Goal: Contribute content: Contribute content

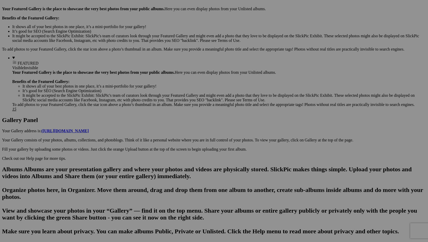
scroll to position [156, 0]
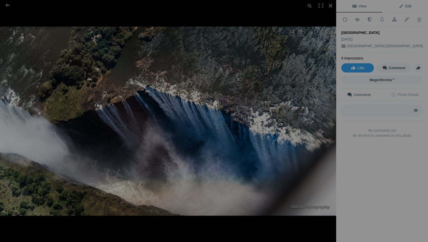
click at [407, 5] on span "Edit" at bounding box center [405, 6] width 13 height 4
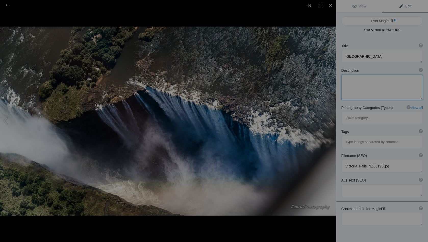
click at [362, 87] on textarea at bounding box center [382, 87] width 82 height 26
click at [350, 213] on textarea at bounding box center [382, 219] width 82 height 13
type textarea "Looking straight down into the gorge"
click at [379, 19] on button "Run MagicFill AI" at bounding box center [382, 20] width 82 height 9
type textarea "Aerial View of [GEOGRAPHIC_DATA]: Nature's Majestic Cascade"
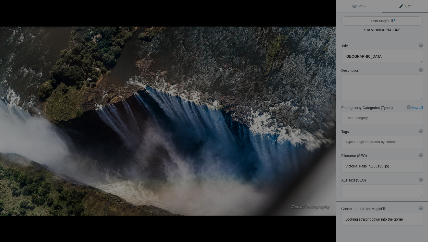
type textarea "Experience the breathtaking beauty of [GEOGRAPHIC_DATA] from above in this stun…"
type textarea "victoria-falls-aerial-view.jpg"
type textarea "Aerial view of [GEOGRAPHIC_DATA] showcasing the cascading water plunging into t…"
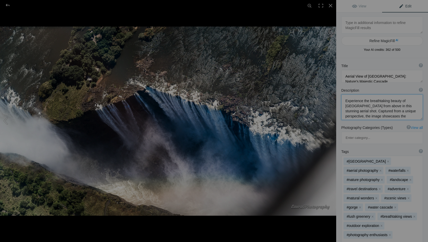
drag, startPoint x: 365, startPoint y: 100, endPoint x: 345, endPoint y: 101, distance: 20.4
click at [345, 101] on textarea at bounding box center [382, 107] width 82 height 26
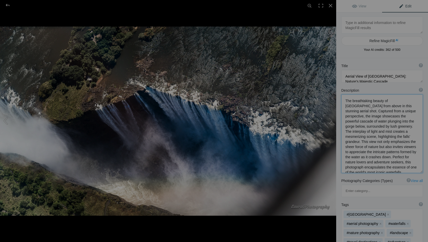
drag, startPoint x: 378, startPoint y: 106, endPoint x: 365, endPoint y: 106, distance: 13.0
click at [365, 106] on textarea at bounding box center [382, 133] width 82 height 79
click at [419, 116] on textarea at bounding box center [382, 133] width 82 height 79
drag, startPoint x: 390, startPoint y: 120, endPoint x: 343, endPoint y: 122, distance: 47.5
click at [342, 122] on textarea at bounding box center [382, 133] width 82 height 79
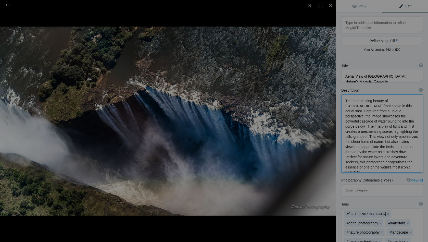
drag, startPoint x: 365, startPoint y: 126, endPoint x: 343, endPoint y: 128, distance: 21.5
click at [343, 128] on textarea at bounding box center [382, 133] width 82 height 78
drag, startPoint x: 392, startPoint y: 120, endPoint x: 417, endPoint y: 122, distance: 25.8
click at [417, 122] on textarea at bounding box center [382, 132] width 82 height 77
click at [410, 120] on textarea at bounding box center [382, 132] width 82 height 77
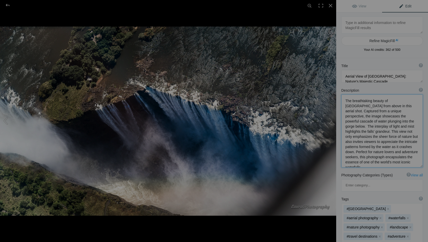
drag, startPoint x: 384, startPoint y: 127, endPoint x: 416, endPoint y: 126, distance: 31.9
click at [416, 126] on textarea at bounding box center [382, 130] width 82 height 73
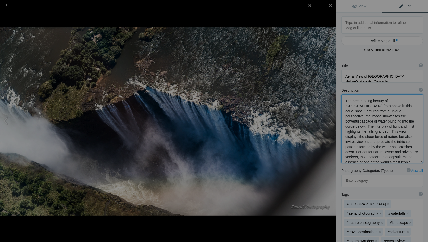
drag, startPoint x: 368, startPoint y: 132, endPoint x: 362, endPoint y: 137, distance: 8.1
drag, startPoint x: 394, startPoint y: 137, endPoint x: 386, endPoint y: 147, distance: 13.1
click at [386, 147] on textarea at bounding box center [382, 127] width 82 height 66
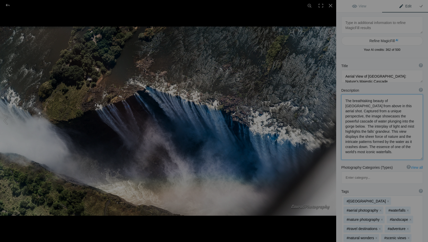
click at [406, 143] on textarea at bounding box center [382, 126] width 82 height 65
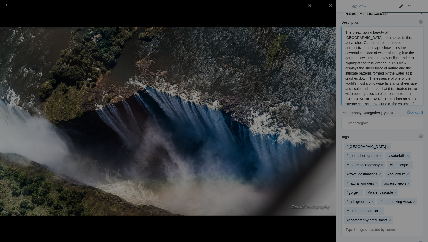
scroll to position [74, 0]
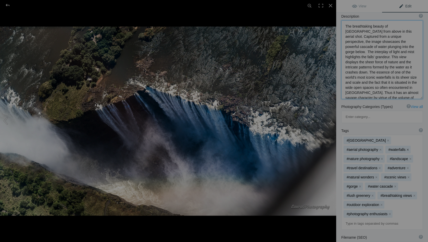
type textarea "The breathtaking beauty of [GEOGRAPHIC_DATA] from above in this aerial shot. Ca…"
click at [406, 148] on button "x" at bounding box center [408, 150] width 4 height 4
click at [381, 157] on button "x" at bounding box center [382, 159] width 4 height 4
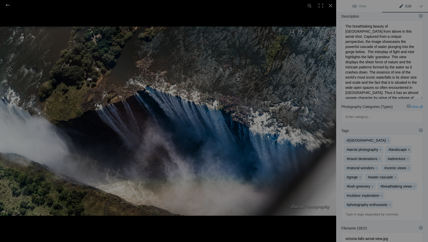
click at [407, 148] on button "x" at bounding box center [409, 150] width 4 height 4
click at [408, 166] on button "x" at bounding box center [409, 168] width 4 height 4
click at [374, 175] on button "x" at bounding box center [374, 177] width 4 height 4
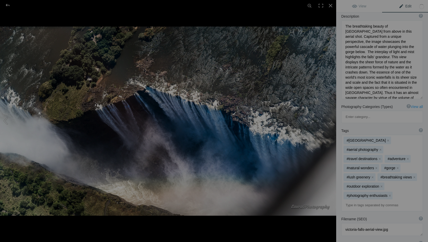
click at [373, 175] on button "x" at bounding box center [373, 177] width 4 height 4
click at [379, 175] on button "x" at bounding box center [381, 177] width 4 height 4
click at [381, 175] on button "x" at bounding box center [382, 177] width 4 height 4
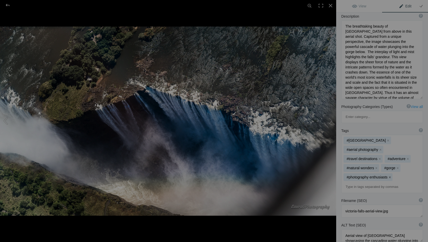
click at [389, 175] on button "x" at bounding box center [390, 177] width 4 height 4
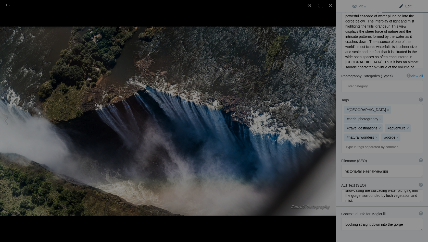
scroll to position [10, 0]
drag, startPoint x: 407, startPoint y: 163, endPoint x: 341, endPoint y: 163, distance: 66.3
click at [341, 180] on div "ALT Text (SEO) ? Provide a concise and descriptive text for the image, focusing…" at bounding box center [382, 192] width 92 height 24
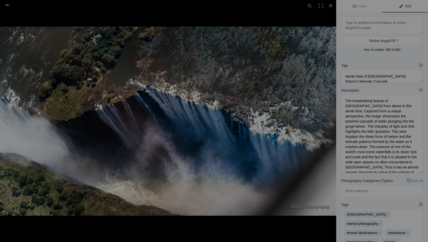
scroll to position [0, 0]
type textarea "Aerial view of [GEOGRAPHIC_DATA] showcasing the cascading water plunging into t…"
drag, startPoint x: 402, startPoint y: 75, endPoint x: 415, endPoint y: 76, distance: 13.3
click at [415, 76] on textarea at bounding box center [382, 76] width 82 height 13
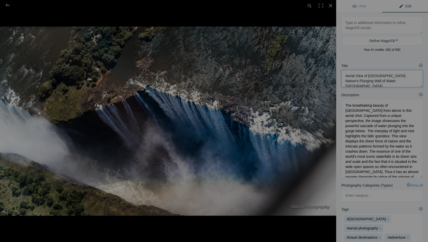
drag, startPoint x: 366, startPoint y: 80, endPoint x: 388, endPoint y: 81, distance: 21.4
click at [388, 81] on textarea at bounding box center [382, 78] width 82 height 17
click at [330, 118] on button at bounding box center [317, 120] width 38 height 87
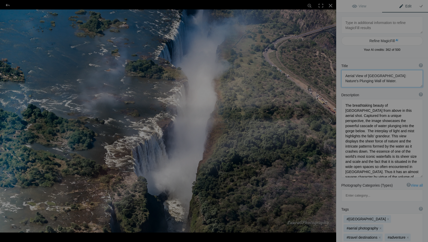
type textarea "[GEOGRAPHIC_DATA]-Edit"
type textarea "Victoria_Falls_NZ65199-Edit.jpg"
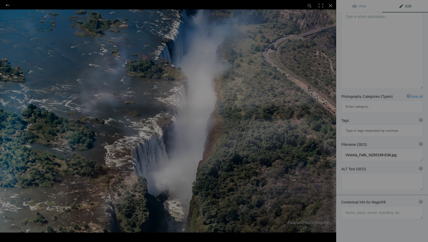
scroll to position [69, 0]
click at [347, 206] on textarea at bounding box center [382, 212] width 82 height 13
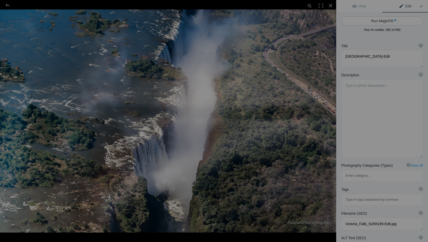
scroll to position [0, 0]
type textarea "A perspective of the falls as the border between two African Countries and the …"
click at [380, 18] on button "Run MagicFill AI" at bounding box center [382, 20] width 82 height 9
type textarea "[GEOGRAPHIC_DATA]: A Stunning Perspective of the Border Between [GEOGRAPHIC_DAT…"
type textarea "Experience the breathtaking beauty of [GEOGRAPHIC_DATA], one of the world's lar…"
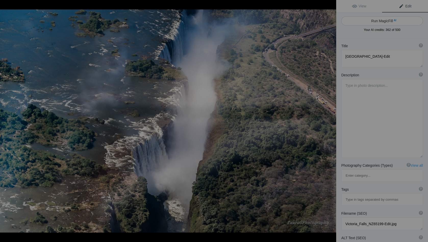
type textarea "victoria-falls-border-[GEOGRAPHIC_DATA]-[GEOGRAPHIC_DATA]jpg"
type textarea "Aerial view of [GEOGRAPHIC_DATA], showcasing the powerful waterfall and the lus…"
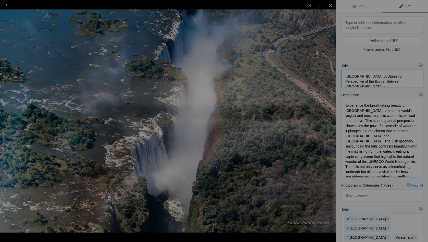
drag, startPoint x: 383, startPoint y: 77, endPoint x: 370, endPoint y: 76, distance: 13.3
click at [370, 76] on textarea at bounding box center [382, 78] width 82 height 17
click at [416, 90] on div "Description ? By adding more context around images, results can become much mor…" at bounding box center [382, 135] width 92 height 90
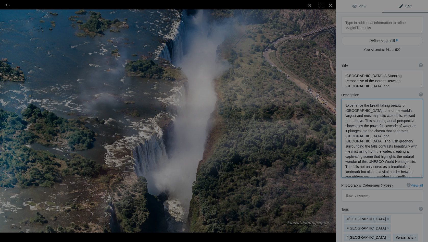
drag, startPoint x: 404, startPoint y: 105, endPoint x: 343, endPoint y: 105, distance: 61.0
click at [343, 105] on textarea at bounding box center [382, 138] width 82 height 79
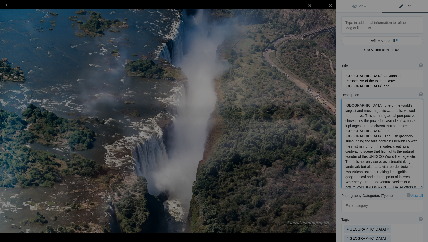
drag, startPoint x: 366, startPoint y: 116, endPoint x: 353, endPoint y: 116, distance: 13.3
click at [353, 116] on textarea at bounding box center [382, 143] width 82 height 89
drag, startPoint x: 345, startPoint y: 171, endPoint x: 353, endPoint y: 176, distance: 9.5
click at [353, 176] on textarea at bounding box center [382, 143] width 82 height 89
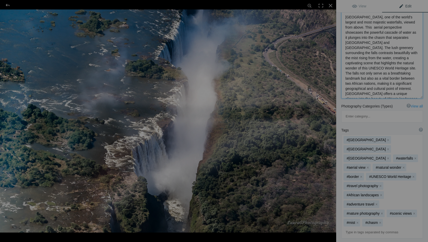
scroll to position [94, 0]
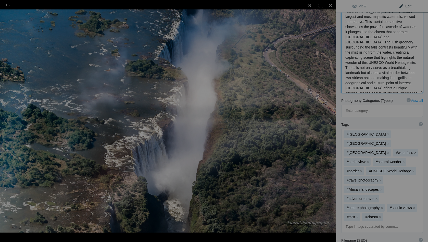
type textarea "[GEOGRAPHIC_DATA], one of the world's largest and most majestic waterfalls, vie…"
click at [413, 151] on button "x" at bounding box center [415, 153] width 4 height 4
click at [380, 178] on button "x" at bounding box center [381, 180] width 4 height 4
click at [378, 187] on button "x" at bounding box center [377, 189] width 4 height 4
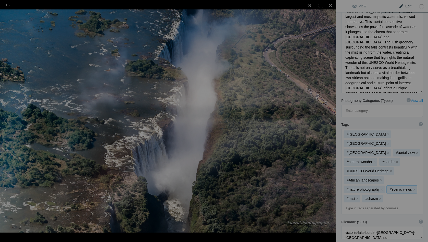
click at [413, 187] on button "x" at bounding box center [414, 189] width 4 height 4
click at [378, 185] on mat-chip "#nature photography x" at bounding box center [364, 189] width 41 height 8
click at [382, 187] on button "x" at bounding box center [382, 189] width 4 height 4
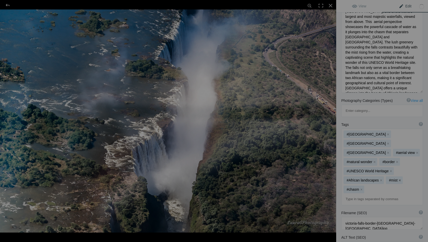
click at [400, 178] on button "x" at bounding box center [400, 180] width 4 height 4
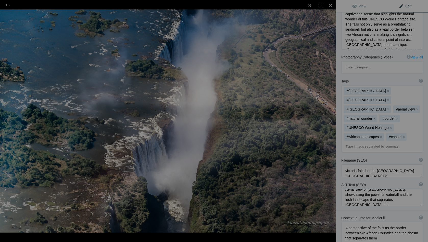
scroll to position [6, 0]
drag, startPoint x: 374, startPoint y: 162, endPoint x: 408, endPoint y: 162, distance: 34.4
click at [408, 189] on textarea at bounding box center [382, 197] width 82 height 17
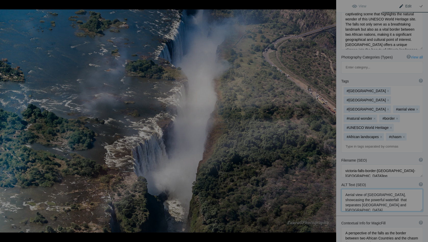
type textarea "Aerial view of [GEOGRAPHIC_DATA], showcasing the powerful waterfall that separa…"
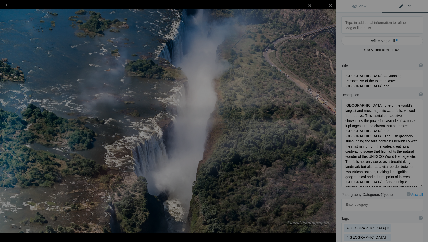
scroll to position [0, 0]
click at [330, 121] on button at bounding box center [317, 120] width 38 height 87
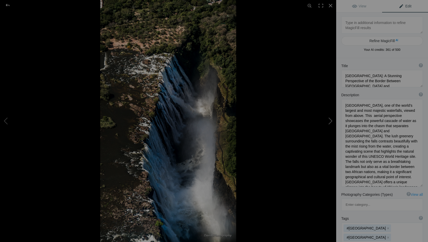
type textarea "[GEOGRAPHIC_DATA]"
type textarea "Victoria_Falls_NZ65208.jpg"
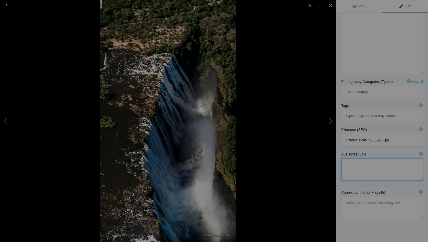
scroll to position [93, 0]
click at [353, 197] on textarea at bounding box center [382, 208] width 82 height 22
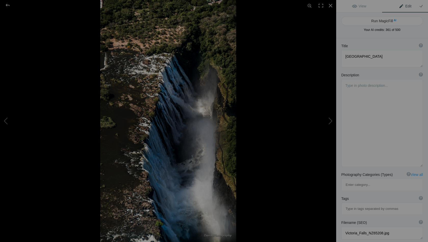
scroll to position [0, 0]
type textarea "Hovering directly above the chasm and looking into the depth of the drop"
click at [379, 20] on button "Run MagicFill AI" at bounding box center [382, 20] width 82 height 9
type textarea "Breathtaking Aerial View of [GEOGRAPHIC_DATA]"
type textarea "Experience the awe-inspiring beauty of [GEOGRAPHIC_DATA] from above, capturing …"
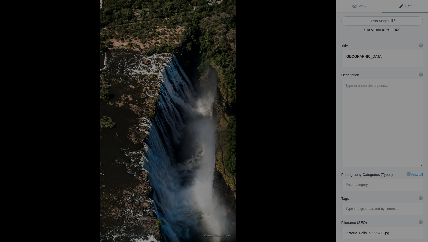
type textarea "victoria-falls-aerial-view.jpg"
type textarea "Aerial view of [GEOGRAPHIC_DATA] showcasing the cascading water and surrounding…"
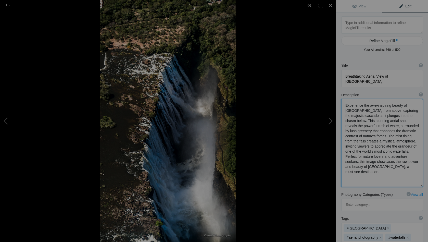
drag, startPoint x: 353, startPoint y: 121, endPoint x: 366, endPoint y: 122, distance: 13.3
click at [366, 122] on textarea at bounding box center [382, 143] width 82 height 88
drag, startPoint x: 355, startPoint y: 125, endPoint x: 399, endPoint y: 127, distance: 44.4
click at [399, 127] on textarea at bounding box center [382, 142] width 82 height 87
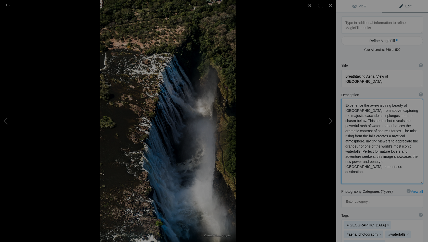
drag, startPoint x: 381, startPoint y: 146, endPoint x: 391, endPoint y: 162, distance: 19.3
click at [391, 162] on textarea at bounding box center [382, 141] width 82 height 85
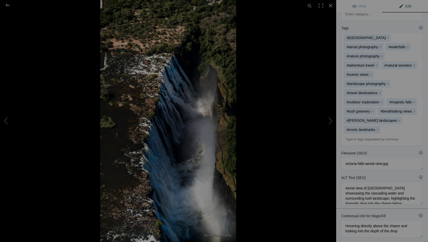
scroll to position [186, 0]
type textarea "Experience the awe-inspiring beauty of [GEOGRAPHIC_DATA] from above, capturing …"
drag, startPoint x: 346, startPoint y: 187, endPoint x: 394, endPoint y: 196, distance: 48.5
click at [394, 220] on textarea at bounding box center [382, 228] width 82 height 17
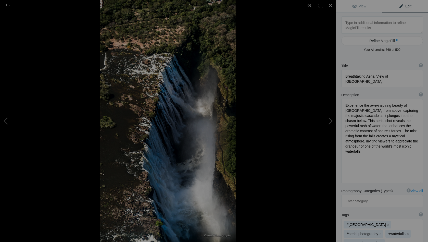
scroll to position [0, 0]
click at [386, 41] on button "Refine MagicFill AI" at bounding box center [382, 40] width 82 height 9
click at [358, 24] on textarea at bounding box center [382, 24] width 82 height 17
paste textarea "Hovering directly above the chasm and looking into the depth of the drop"
type textarea "Hovering directly above the chasm and looking into the depth of the drop"
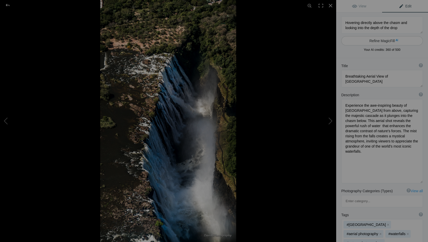
click at [381, 40] on button "Refine MagicFill AI" at bounding box center [382, 40] width 82 height 9
type textarea "Stunning Aerial Perspective of [GEOGRAPHIC_DATA] Chasm"
type textarea "Hovering directly above the chasm of [GEOGRAPHIC_DATA], this breathtaking aeria…"
type textarea "victoria-falls-chasm-aerial-view.jpg"
type textarea "Aerial view directly above the chasm of [GEOGRAPHIC_DATA], showcasing the drama…"
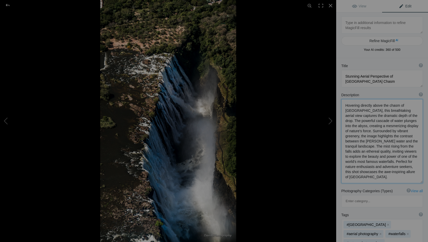
drag, startPoint x: 355, startPoint y: 130, endPoint x: 408, endPoint y: 142, distance: 54.6
click at [408, 142] on textarea at bounding box center [382, 141] width 82 height 84
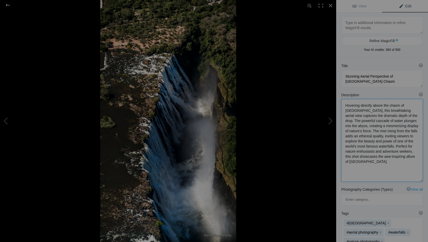
drag, startPoint x: 374, startPoint y: 146, endPoint x: 362, endPoint y: 157, distance: 16.3
click at [362, 157] on textarea at bounding box center [382, 140] width 82 height 83
click at [365, 153] on textarea at bounding box center [382, 139] width 82 height 81
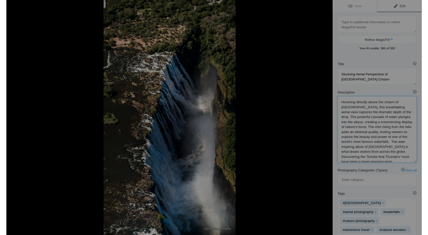
scroll to position [1, 0]
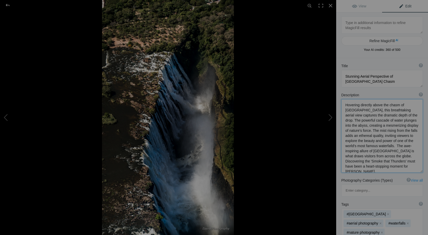
paste textarea "[DEMOGRAPHIC_DATA] missionary and explorer [PERSON_NAME] is credited with the E…"
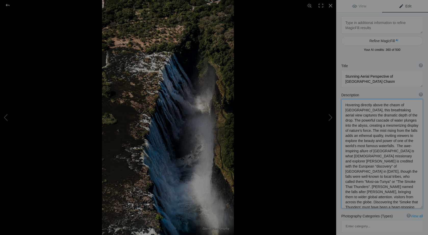
click at [417, 161] on textarea at bounding box center [382, 153] width 82 height 109
drag, startPoint x: 358, startPoint y: 167, endPoint x: 341, endPoint y: 167, distance: 16.8
click at [341, 167] on textarea at bounding box center [382, 153] width 82 height 109
drag, startPoint x: 375, startPoint y: 145, endPoint x: 376, endPoint y: 151, distance: 6.8
click at [376, 151] on textarea at bounding box center [382, 153] width 82 height 109
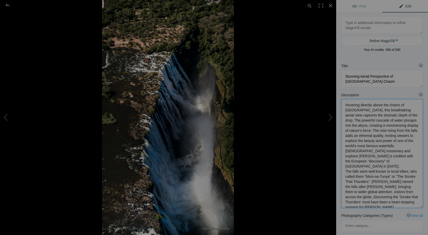
scroll to position [0, 0]
drag, startPoint x: 371, startPoint y: 182, endPoint x: 416, endPoint y: 182, distance: 45.9
click at [416, 182] on textarea at bounding box center [382, 153] width 82 height 108
click at [398, 194] on textarea at bounding box center [382, 153] width 82 height 108
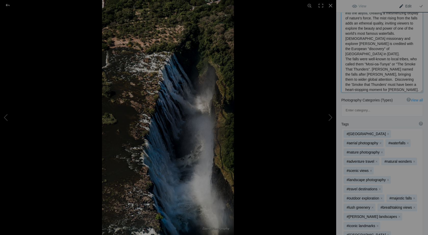
scroll to position [114, 0]
type textarea "Hovering directly above the chasm of [GEOGRAPHIC_DATA], this breathtaking aeria…"
click at [406, 140] on button "x" at bounding box center [408, 142] width 4 height 4
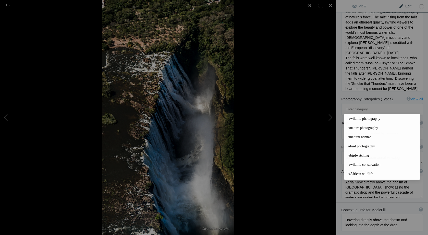
click at [382, 117] on span "#wildlife photography" at bounding box center [381, 118] width 67 height 5
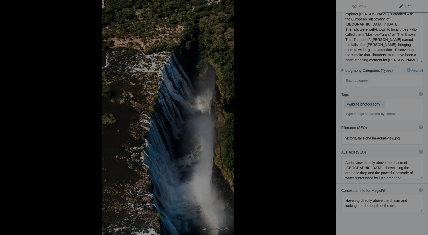
scroll to position [142, 0]
click at [382, 103] on button "x" at bounding box center [383, 105] width 4 height 4
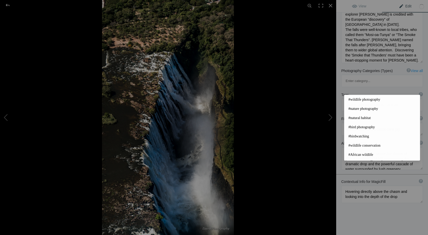
scroll to position [133, 0]
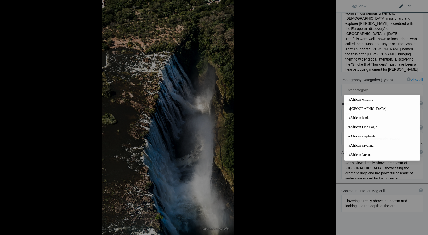
type input "[GEOGRAPHIC_DATA]"
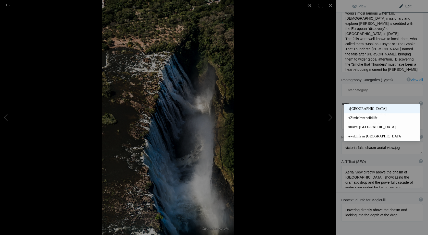
type input "[GEOGRAPHIC_DATA]"
click at [359, 108] on span "#[GEOGRAPHIC_DATA]" at bounding box center [381, 108] width 67 height 5
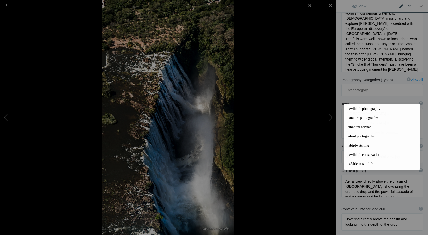
click at [356, 128] on input at bounding box center [382, 132] width 76 height 9
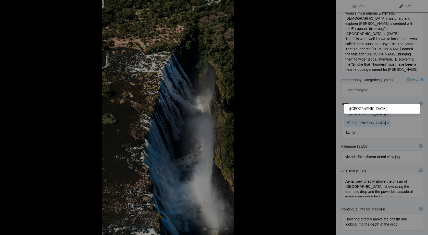
type input "[GEOGRAPHIC_DATA]"
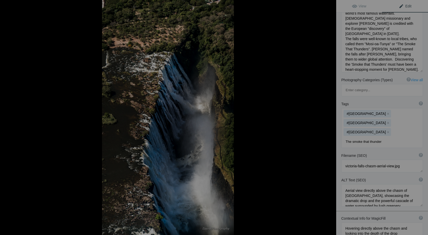
type input "The smoke that thunders"
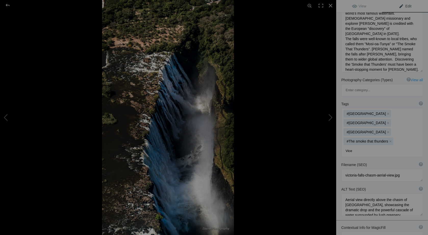
drag, startPoint x: 356, startPoint y: 100, endPoint x: 363, endPoint y: 119, distance: 20.3
click at [363, 159] on div "Filename (SEO) ? Choose a clear, descriptive filename that accurately represent…" at bounding box center [382, 171] width 92 height 24
click at [356, 146] on input "Vice" at bounding box center [382, 150] width 76 height 9
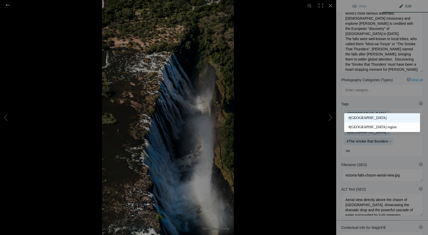
type input "Vic"
click at [362, 118] on span "#[GEOGRAPHIC_DATA]" at bounding box center [381, 117] width 67 height 5
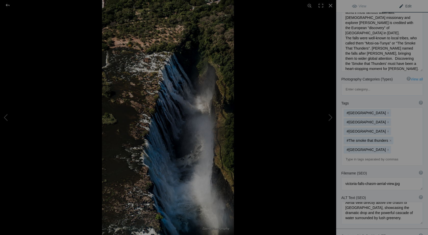
scroll to position [6, 0]
drag, startPoint x: 386, startPoint y: 170, endPoint x: 414, endPoint y: 174, distance: 27.6
click at [414, 201] on textarea at bounding box center [382, 212] width 82 height 22
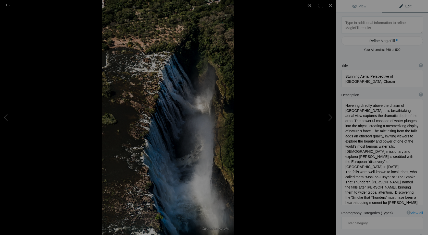
scroll to position [0, 0]
type textarea "Aerial view directly above the chasm of [GEOGRAPHIC_DATA], showcasing the drama…"
drag, startPoint x: 360, startPoint y: 76, endPoint x: 345, endPoint y: 77, distance: 15.1
click at [345, 77] on textarea at bounding box center [382, 78] width 82 height 17
click at [330, 120] on button at bounding box center [317, 117] width 38 height 84
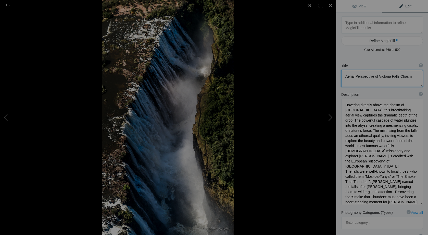
type textarea "[GEOGRAPHIC_DATA]"
type textarea "Victoria_Falls_NZ65210.jpg"
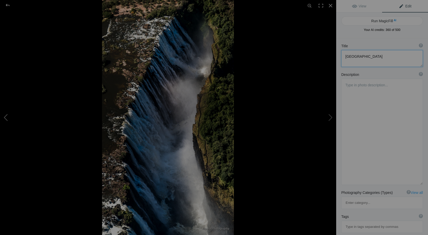
click at [6, 116] on button at bounding box center [19, 117] width 38 height 84
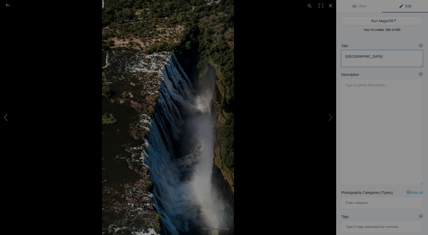
type textarea "Aerial Perspective of Victoria Falls Chasm"
type textarea "Hovering directly above the chasm of [GEOGRAPHIC_DATA], this breathtaking aeria…"
type textarea "victoria-falls-chasm-aerial-view.jpg"
type textarea "Aerial view directly above the chasm of [GEOGRAPHIC_DATA], showcasing the drama…"
type textarea "Hovering directly above the chasm and looking into the depth of the drop"
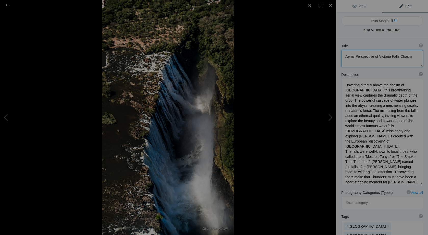
click at [333, 117] on button at bounding box center [317, 117] width 38 height 84
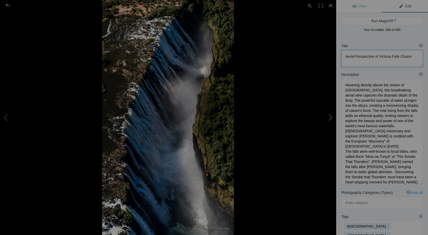
type textarea "[GEOGRAPHIC_DATA]"
type textarea "Victoria_Falls_NZ65210.jpg"
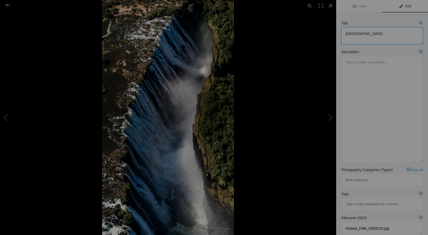
scroll to position [36, 0]
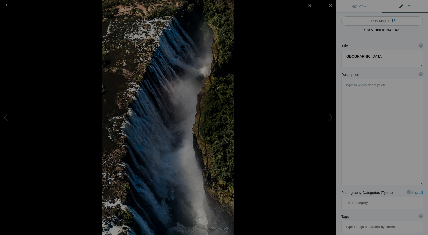
scroll to position [0, 0]
type textarea "looking down the chasm of the Falls"
click at [381, 19] on button "Run MagicFill AI" at bounding box center [382, 20] width 82 height 9
type textarea "Breathtaking Aerial View of [GEOGRAPHIC_DATA]"
type textarea "Experience the stunning beauty of [GEOGRAPHIC_DATA] from above, where the Zambe…"
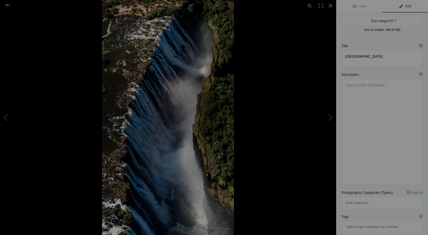
type textarea "victoria-falls-aerial-view.jpg"
type textarea "Aerial view of [GEOGRAPHIC_DATA] showcasing the cascading water and surrounding…"
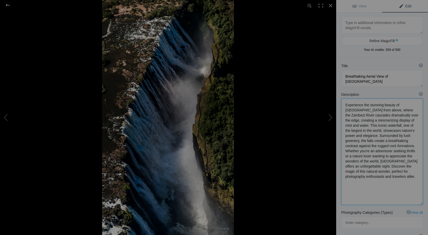
drag, startPoint x: 364, startPoint y: 104, endPoint x: 344, endPoint y: 106, distance: 20.5
click at [344, 106] on textarea at bounding box center [382, 151] width 82 height 106
drag, startPoint x: 365, startPoint y: 105, endPoint x: 352, endPoint y: 105, distance: 12.8
click at [352, 105] on textarea at bounding box center [382, 151] width 82 height 106
drag, startPoint x: 383, startPoint y: 141, endPoint x: 383, endPoint y: 151, distance: 10.5
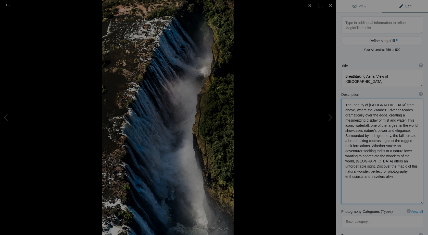
click at [383, 151] on textarea at bounding box center [382, 150] width 82 height 105
click at [399, 141] on textarea at bounding box center [382, 150] width 82 height 105
drag, startPoint x: 346, startPoint y: 150, endPoint x: 369, endPoint y: 163, distance: 26.6
click at [369, 163] on textarea at bounding box center [382, 150] width 82 height 104
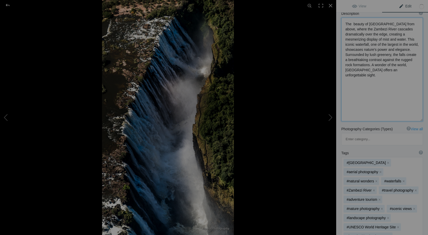
scroll to position [85, 0]
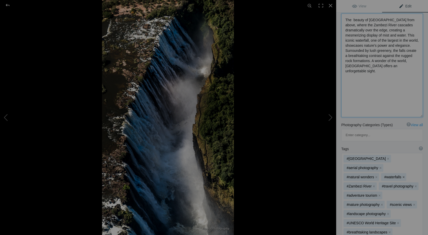
type textarea "The beauty of [GEOGRAPHIC_DATA] from above, where the Zambezi River cascades dr…"
click at [403, 175] on button "x" at bounding box center [404, 177] width 4 height 4
click at [381, 203] on button "x" at bounding box center [382, 205] width 4 height 4
click at [410, 193] on button "x" at bounding box center [412, 195] width 4 height 4
click at [388, 203] on button "x" at bounding box center [388, 205] width 4 height 4
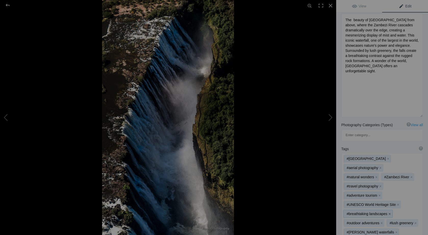
click at [389, 212] on button "x" at bounding box center [390, 214] width 4 height 4
click at [381, 212] on button "x" at bounding box center [382, 214] width 4 height 4
click at [372, 212] on button "x" at bounding box center [373, 214] width 4 height 4
click at [395, 212] on button "x" at bounding box center [397, 214] width 4 height 4
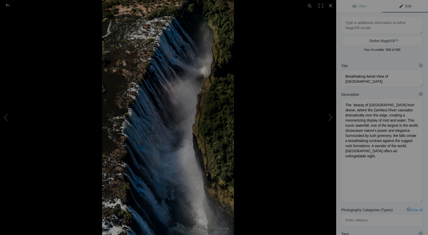
scroll to position [0, 0]
click at [331, 117] on button at bounding box center [317, 117] width 38 height 84
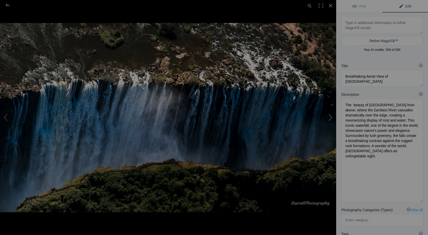
type textarea "[GEOGRAPHIC_DATA]"
type textarea "Victoria_Falls_NZ65214.jpg"
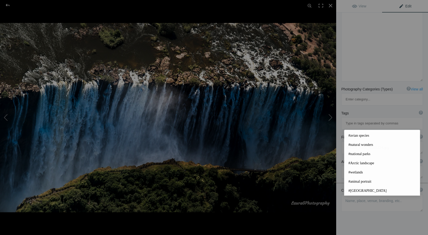
scroll to position [100, 0]
click at [353, 216] on div "Title ? Photo title is one of the highest used Search Engine ranking criteria a…" at bounding box center [382, 96] width 92 height 317
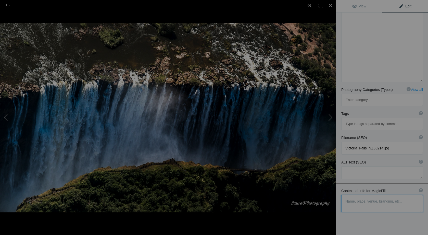
click at [348, 195] on textarea at bounding box center [382, 203] width 82 height 17
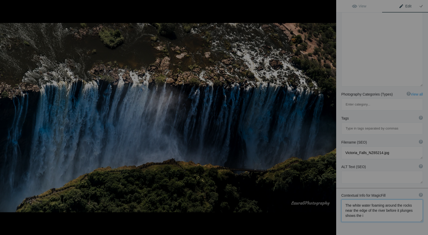
scroll to position [1, 0]
click at [402, 199] on textarea at bounding box center [382, 210] width 82 height 22
click at [379, 199] on textarea at bounding box center [382, 210] width 82 height 22
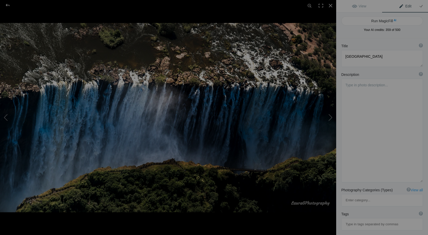
scroll to position [0, 0]
type textarea "The white water foaming around the rocks near the edge of the river before it p…"
click at [389, 20] on button "Run MagicFill AI" at bounding box center [382, 20] width 82 height 9
type textarea "Majestic [GEOGRAPHIC_DATA]: The Power of Nature Unleashed"
type textarea "Experience the breathtaking beauty of [GEOGRAPHIC_DATA], where the mighty river…"
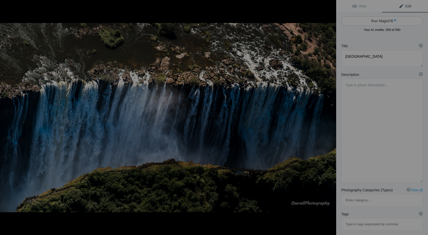
type textarea "victoria-falls-powerful-cascade.jpg"
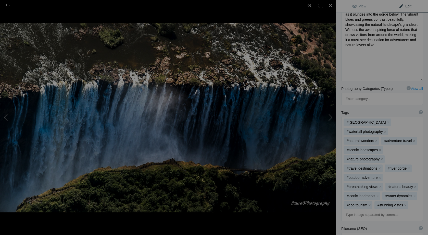
scroll to position [122, 0]
click at [380, 184] on button "x" at bounding box center [381, 186] width 4 height 4
click at [379, 174] on button "x" at bounding box center [380, 176] width 4 height 4
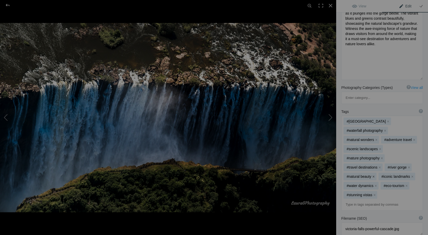
click at [374, 174] on button "x" at bounding box center [374, 176] width 4 height 4
click at [382, 156] on button "x" at bounding box center [382, 158] width 4 height 4
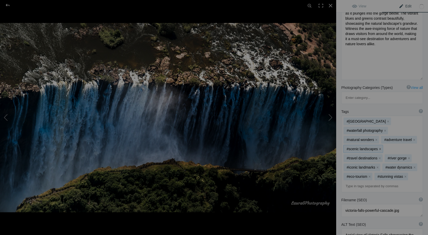
click at [380, 147] on button "x" at bounding box center [380, 149] width 4 height 4
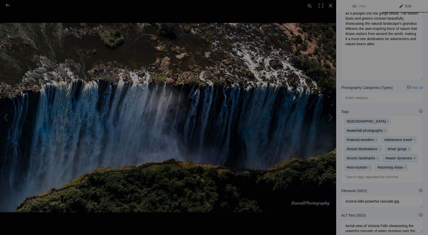
click at [414, 156] on button "x" at bounding box center [415, 158] width 4 height 4
click at [409, 156] on button "x" at bounding box center [409, 158] width 4 height 4
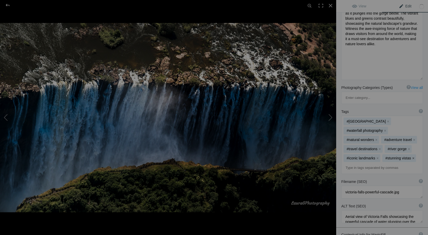
click at [412, 156] on button "x" at bounding box center [413, 158] width 4 height 4
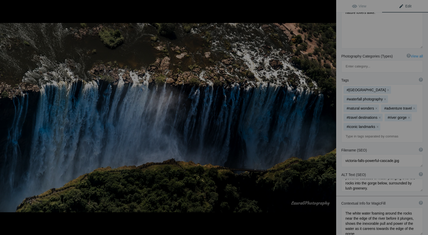
scroll to position [12, 0]
drag, startPoint x: 387, startPoint y: 151, endPoint x: 390, endPoint y: 153, distance: 4.0
click at [390, 179] on textarea at bounding box center [382, 185] width 82 height 13
type textarea "Aerial view of Victoria Falls showcasing the powerful cascade of water plunging…"
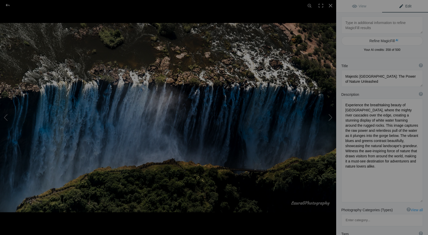
scroll to position [0, 0]
click at [330, 118] on button at bounding box center [317, 117] width 38 height 84
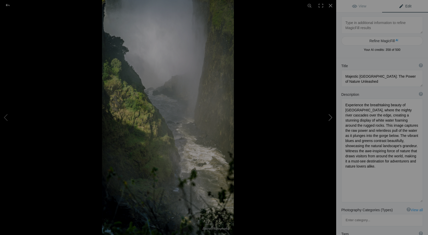
type textarea "[GEOGRAPHIC_DATA]"
type textarea "Victoria_Falls_NZ65238.jpg"
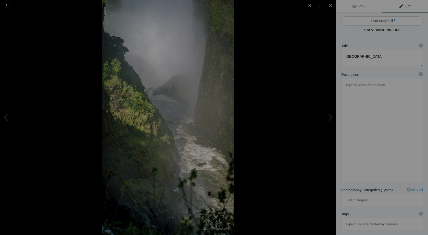
type textarea "looking down into the [PERSON_NAME] gorge"
click at [381, 21] on button "Run MagicFill AI" at bounding box center [382, 20] width 82 height 9
type textarea "Majestic View of [GEOGRAPHIC_DATA]: Nature's Power Unleashed"
type textarea "Experience the breathtaking beauty of [GEOGRAPHIC_DATA], one of the largest and…"
type textarea "victoria-falls-nature-power.jpg"
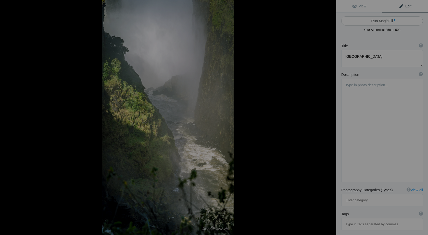
type textarea "A stunning view of [GEOGRAPHIC_DATA], showcasing the powerful cascade of water …"
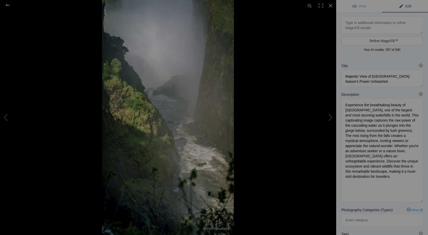
click at [384, 40] on button "Refine MagicFill AI" at bounding box center [382, 40] width 82 height 9
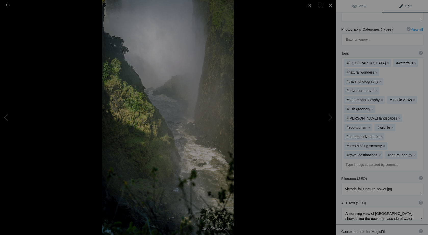
scroll to position [186, 0]
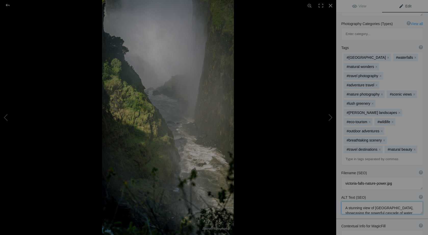
click at [344, 201] on textarea at bounding box center [382, 207] width 82 height 13
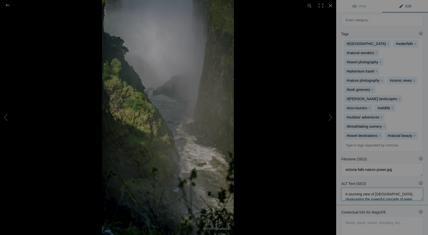
scroll to position [200, 0]
click at [352, 216] on textarea at bounding box center [382, 230] width 82 height 28
drag, startPoint x: 383, startPoint y: 183, endPoint x: 341, endPoint y: 183, distance: 41.3
click at [341, 216] on textarea at bounding box center [382, 224] width 82 height 16
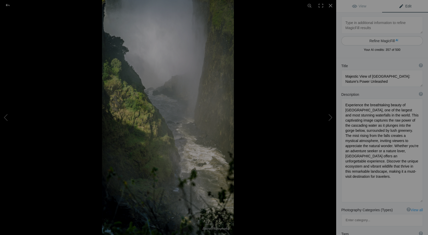
scroll to position [0, 0]
type textarea "[PERSON_NAME] view of the gorge"
click at [381, 41] on button "Refine MagicFill AI" at bounding box center [382, 40] width 82 height 9
click at [356, 23] on textarea at bounding box center [382, 24] width 82 height 17
paste textarea "[PERSON_NAME] view of the gorge"
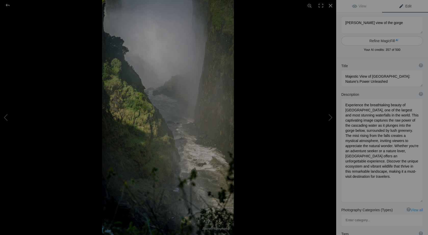
type textarea "[PERSON_NAME] view of the gorge"
click at [365, 41] on button "Refine MagicFill AI" at bounding box center [382, 40] width 82 height 9
type textarea "Enigmatic [PERSON_NAME] View of the Gorge at [GEOGRAPHIC_DATA]"
type textarea "Immerse yourself in the mystical atmosphere of the gorge at [GEOGRAPHIC_DATA], …"
type textarea "[PERSON_NAME]-view-gorge-[GEOGRAPHIC_DATA]jpg"
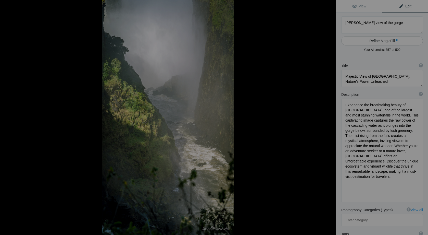
type textarea "A [PERSON_NAME] view of the gorge at [GEOGRAPHIC_DATA], highlighting the dramat…"
click at [402, 111] on textarea at bounding box center [382, 150] width 82 height 104
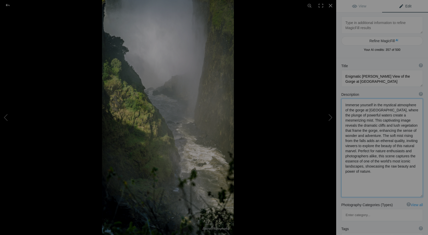
drag, startPoint x: 384, startPoint y: 115, endPoint x: 403, endPoint y: 116, distance: 19.4
click at [403, 116] on textarea at bounding box center [382, 147] width 82 height 98
drag, startPoint x: 390, startPoint y: 145, endPoint x: 401, endPoint y: 169, distance: 25.8
click at [401, 169] on textarea at bounding box center [382, 145] width 82 height 94
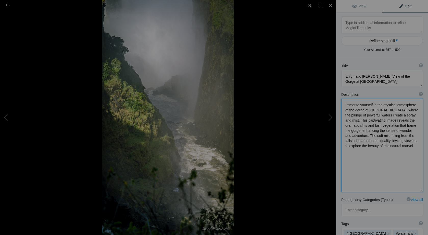
click at [380, 116] on textarea at bounding box center [382, 144] width 82 height 93
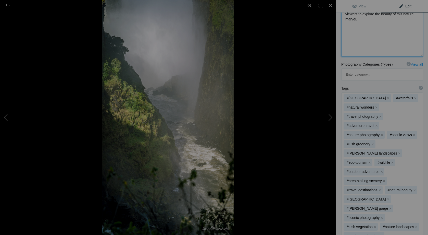
scroll to position [137, 0]
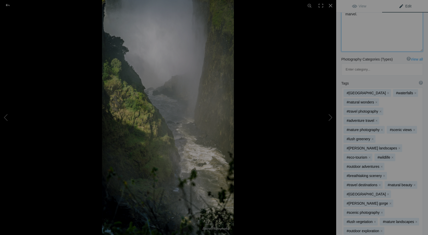
type textarea "Immerse yourself in the mystical atmosphere of the gorge at [GEOGRAPHIC_DATA], …"
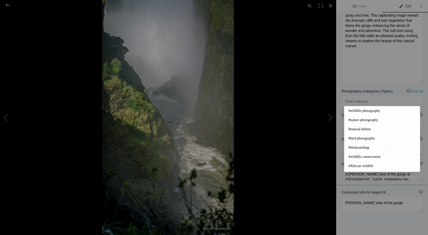
click at [379, 203] on div "Title ? Photo title is one of the highest used Search Engine ranking criteria a…" at bounding box center [382, 104] width 92 height 302
click at [349, 121] on input at bounding box center [382, 125] width 76 height 9
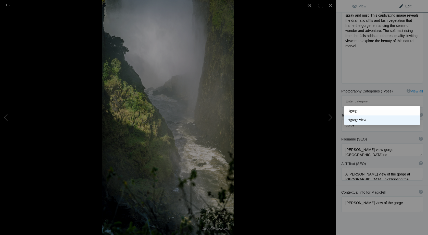
type input "gorge"
click at [361, 120] on span "#gorge view" at bounding box center [381, 119] width 67 height 5
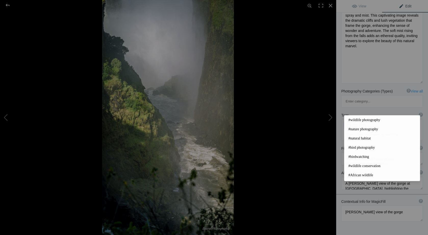
click at [355, 130] on input at bounding box center [382, 134] width 76 height 9
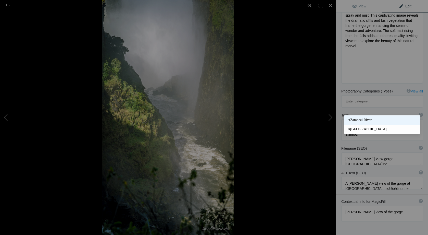
type input "zambezi"
click at [359, 121] on span "#Zambezi River" at bounding box center [381, 119] width 67 height 5
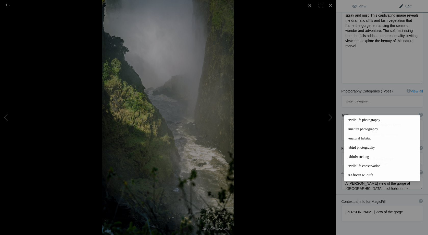
click at [353, 130] on input at bounding box center [382, 134] width 76 height 9
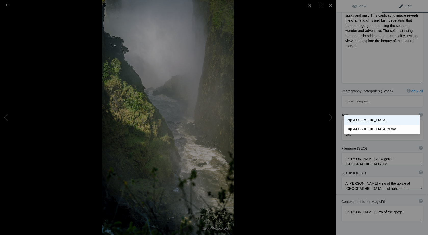
type input "Victoria"
drag, startPoint x: 355, startPoint y: 118, endPoint x: 360, endPoint y: 120, distance: 5.1
click at [360, 120] on span "#[GEOGRAPHIC_DATA]" at bounding box center [381, 119] width 67 height 5
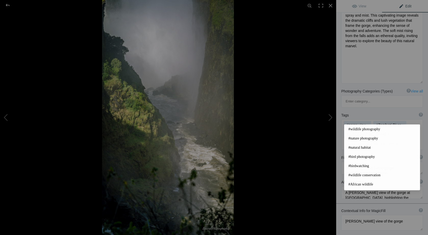
click at [355, 139] on input at bounding box center [382, 143] width 76 height 9
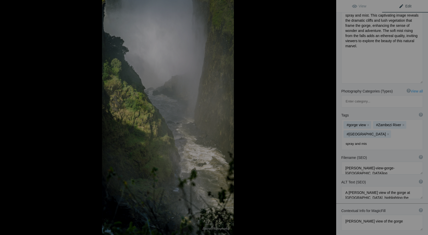
type input "spray and mist"
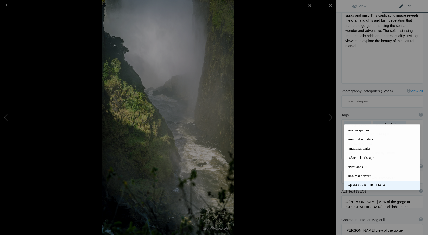
scroll to position [118, 0]
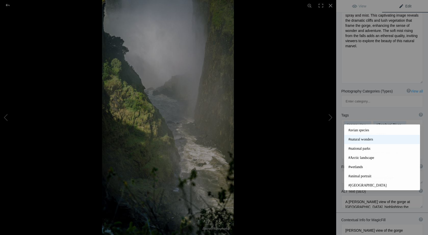
click at [359, 139] on span "#natural wonders" at bounding box center [381, 139] width 67 height 5
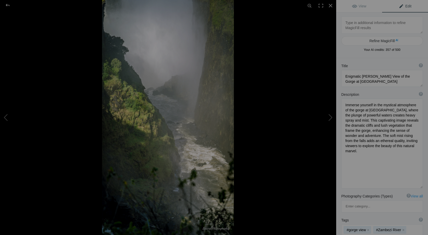
scroll to position [0, 0]
click at [332, 117] on button at bounding box center [317, 117] width 38 height 84
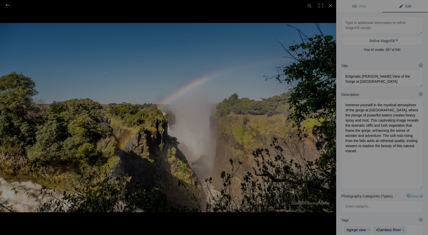
type textarea "[GEOGRAPHIC_DATA]"
type textarea "Victoria_Falls_NZ65241.jpg"
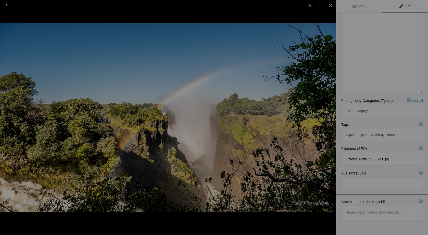
scroll to position [80, 0]
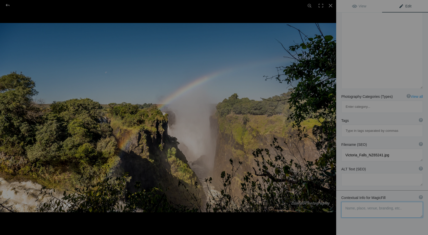
click at [357, 201] on textarea at bounding box center [382, 209] width 82 height 16
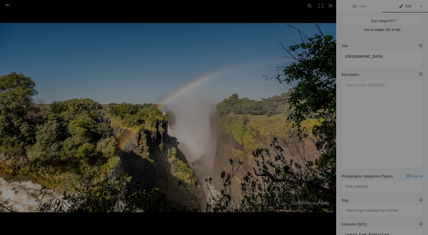
scroll to position [0, 0]
type textarea "As long as the sun is shining there is bound to be a rainbow"
click at [376, 19] on button "Run MagicFill AI" at bounding box center [382, 20] width 82 height 9
type textarea "Breathtaking Rainbow Over [GEOGRAPHIC_DATA]"
type textarea "Experience the stunning beauty of [GEOGRAPHIC_DATA], where the sun's rays creat…"
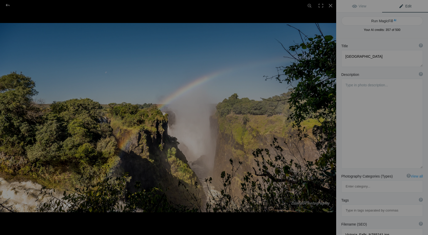
type textarea "victoria-falls-rainbow.jpg"
type textarea "A vibrant rainbow arches over [GEOGRAPHIC_DATA], surrounded by lush greenery an…"
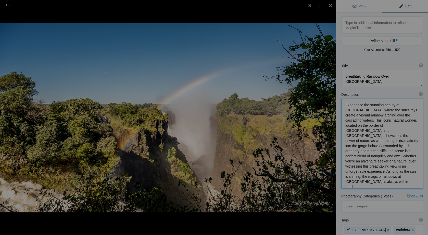
drag, startPoint x: 356, startPoint y: 111, endPoint x: 345, endPoint y: 104, distance: 13.2
click at [345, 104] on textarea at bounding box center [382, 143] width 82 height 90
drag, startPoint x: 352, startPoint y: 111, endPoint x: 385, endPoint y: 111, distance: 32.9
click at [385, 111] on textarea at bounding box center [382, 142] width 82 height 89
click at [354, 141] on textarea at bounding box center [382, 142] width 82 height 88
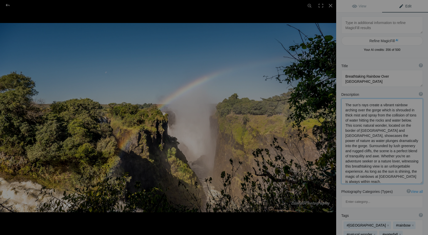
drag, startPoint x: 345, startPoint y: 140, endPoint x: 391, endPoint y: 162, distance: 51.3
click at [391, 162] on textarea at bounding box center [382, 140] width 82 height 85
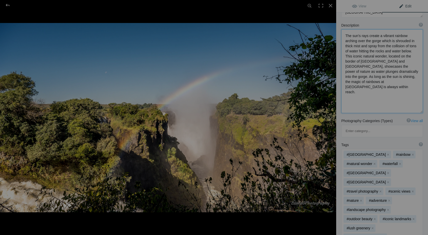
scroll to position [87, 0]
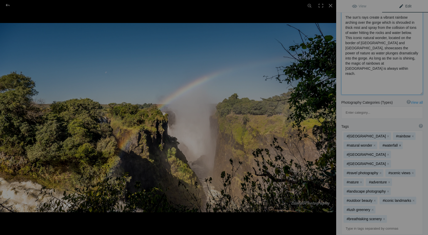
type textarea "The sun's rays create a vibrant rainbow arching over the gorge which is shroude…"
click at [401, 143] on button "x" at bounding box center [400, 145] width 4 height 4
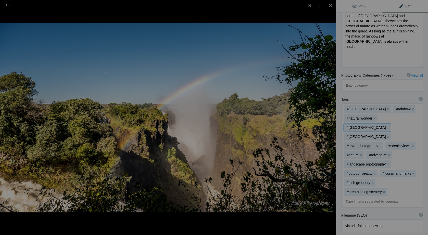
scroll to position [117, 0]
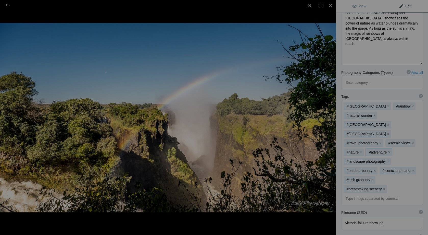
click at [387, 150] on button "x" at bounding box center [389, 152] width 4 height 4
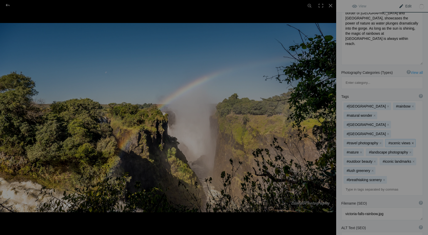
click at [411, 141] on button "x" at bounding box center [413, 143] width 4 height 4
click at [401, 141] on button "x" at bounding box center [403, 143] width 4 height 4
click at [387, 150] on button "x" at bounding box center [388, 152] width 4 height 4
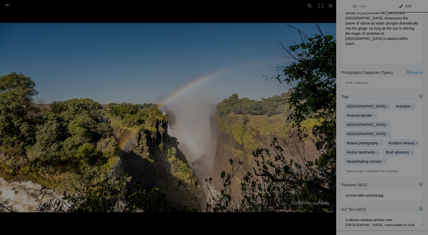
click at [415, 141] on button "x" at bounding box center [417, 143] width 4 height 4
click at [410, 150] on button "x" at bounding box center [412, 152] width 4 height 4
click at [383, 159] on button "x" at bounding box center [384, 161] width 4 height 4
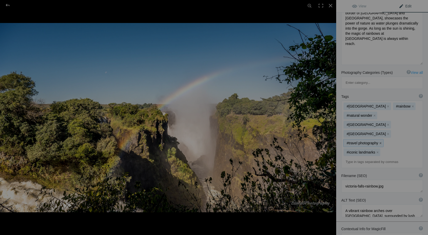
click at [382, 141] on button "x" at bounding box center [381, 143] width 4 height 4
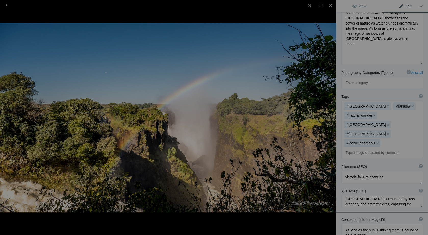
scroll to position [10, 0]
click at [330, 132] on button at bounding box center [317, 117] width 38 height 84
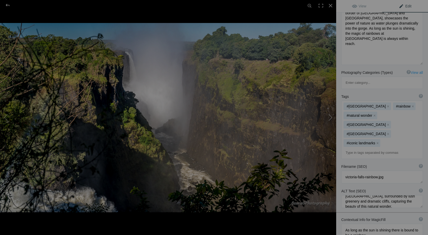
type textarea "[GEOGRAPHIC_DATA]"
type textarea "Victoria_Falls_NZ65245.jpg"
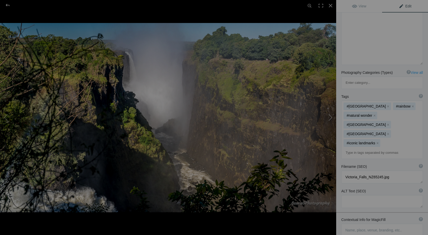
scroll to position [0, 0]
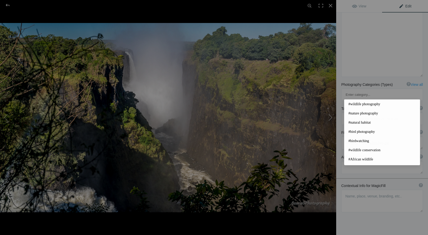
click at [330, 118] on button at bounding box center [317, 117] width 38 height 84
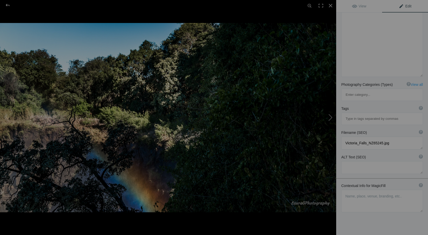
type textarea "[GEOGRAPHIC_DATA]"
type textarea "Victoria_Falls_NZ65248.jpg"
click at [330, 117] on button at bounding box center [317, 117] width 38 height 84
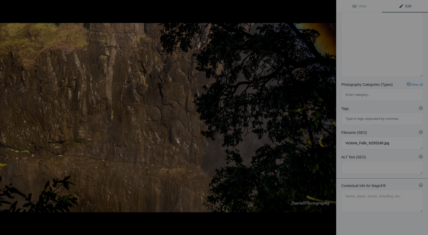
type textarea "[GEOGRAPHIC_DATA]"
type textarea "Victoria_Falls_NZ65252.jpg"
click at [330, 118] on button at bounding box center [317, 117] width 38 height 84
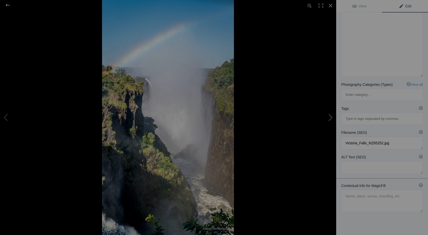
type textarea "[GEOGRAPHIC_DATA]"
type textarea "Victoria_Falls_NZ65255.jpg"
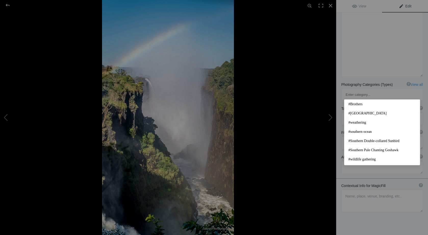
type input "t"
click at [353, 189] on textarea at bounding box center [382, 200] width 82 height 22
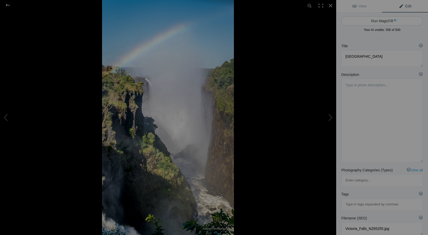
type textarea "the gorge"
click at [377, 20] on button "Run MagicFill AI" at bounding box center [382, 20] width 82 height 9
type textarea "Majestic Victoria Falls with Rainbow Over the Gorge"
type textarea "Experience the breathtaking beauty of [GEOGRAPHIC_DATA], one of the world's lar…"
type textarea "victoria-falls-rainbow-gorge.jpg"
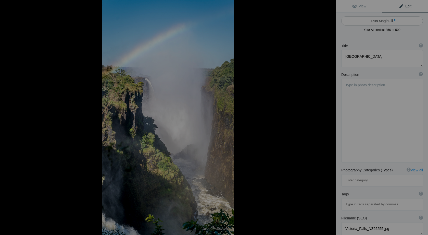
type textarea "A stunning view of [GEOGRAPHIC_DATA] with a rainbow arching over the gorge, sur…"
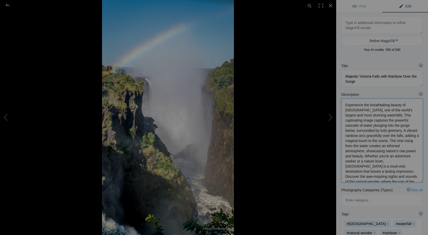
click at [391, 124] on textarea at bounding box center [382, 140] width 82 height 84
drag, startPoint x: 392, startPoint y: 125, endPoint x: 367, endPoint y: 130, distance: 25.3
click at [367, 130] on textarea at bounding box center [382, 142] width 82 height 89
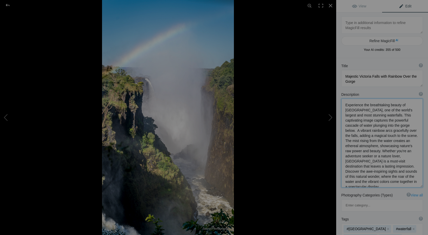
drag, startPoint x: 344, startPoint y: 149, endPoint x: 394, endPoint y: 161, distance: 50.8
click at [394, 161] on textarea at bounding box center [382, 142] width 82 height 89
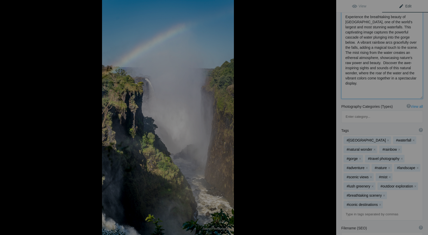
scroll to position [94, 0]
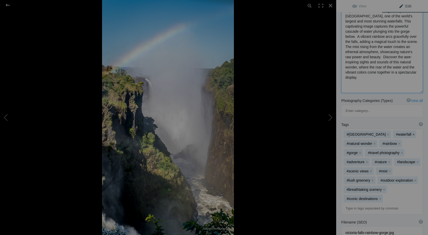
type textarea "Experience the breathtaking beauty of [GEOGRAPHIC_DATA], one of the world's lar…"
click at [412, 132] on button "x" at bounding box center [414, 134] width 4 height 4
click at [387, 160] on button "x" at bounding box center [389, 162] width 4 height 4
click at [394, 160] on button "x" at bounding box center [396, 162] width 4 height 4
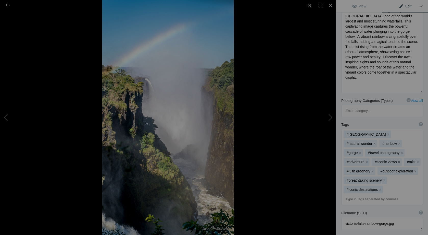
click at [397, 160] on button "x" at bounding box center [399, 162] width 4 height 4
click at [384, 160] on button "x" at bounding box center [386, 162] width 4 height 4
click at [399, 160] on button "x" at bounding box center [401, 162] width 4 height 4
click at [408, 160] on button "x" at bounding box center [410, 162] width 4 height 4
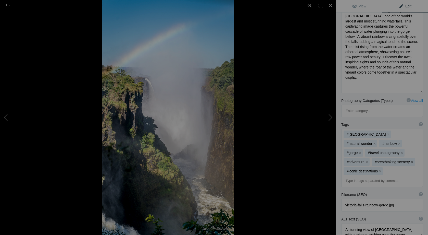
click at [410, 160] on button "x" at bounding box center [412, 162] width 4 height 4
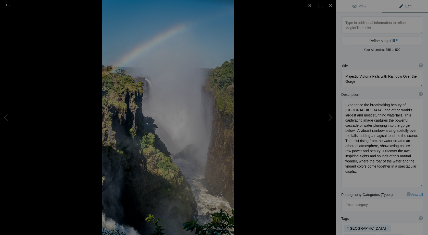
scroll to position [0, 0]
click at [330, 117] on button at bounding box center [317, 117] width 38 height 84
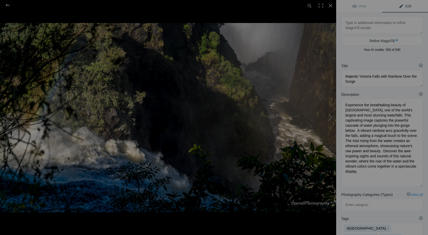
type textarea "[GEOGRAPHIC_DATA]"
type textarea "Victoria_Falls_NZ65257.jpg"
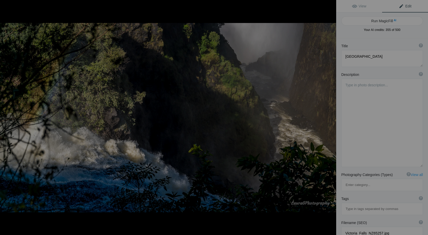
click at [330, 117] on button at bounding box center [317, 117] width 38 height 84
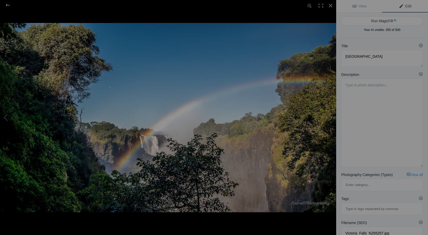
type textarea "[GEOGRAPHIC_DATA]"
type textarea "Victoria_Falls_NZ65260.jpg"
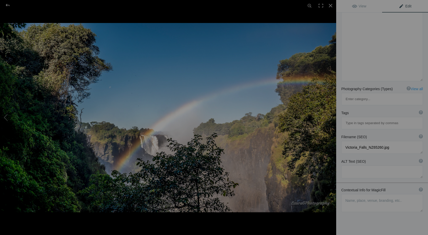
scroll to position [85, 0]
click at [347, 194] on textarea at bounding box center [382, 203] width 82 height 18
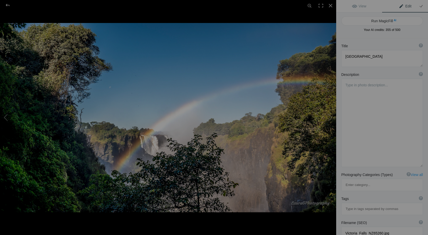
scroll to position [0, 0]
type textarea "rainbow from the walkway along the falls"
click at [387, 20] on button "Run MagicFill AI" at bounding box center [382, 20] width 82 height 9
type textarea "Stunning Rainbow Over [GEOGRAPHIC_DATA] from the Walkway"
type textarea "Experience the breathtaking beauty of [GEOGRAPHIC_DATA], where a vibrant rainbo…"
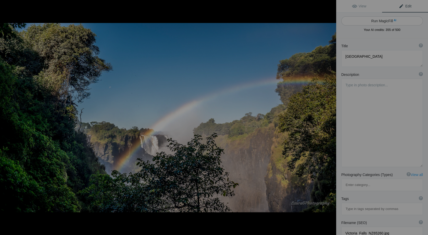
type textarea "victoria-falls-rainbow-walkway.jpg"
type textarea "A vibrant rainbow over [GEOGRAPHIC_DATA], captured from the walkway, surrounded…"
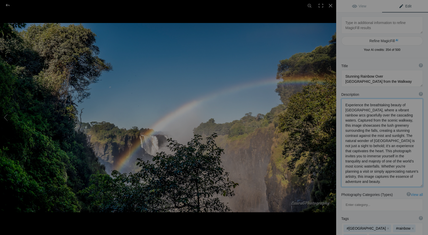
drag, startPoint x: 364, startPoint y: 105, endPoint x: 343, endPoint y: 106, distance: 21.4
click at [343, 106] on textarea at bounding box center [382, 142] width 82 height 88
type textarea "The breathtaking beauty of [GEOGRAPHIC_DATA], where a vibrant rainbow arcs grac…"
drag, startPoint x: 359, startPoint y: 78, endPoint x: 344, endPoint y: 77, distance: 15.3
click at [344, 77] on textarea at bounding box center [382, 78] width 82 height 17
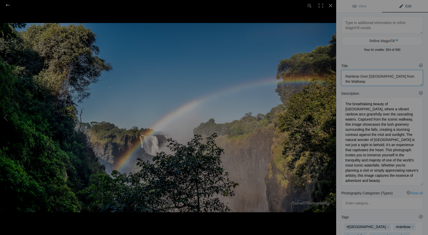
type textarea "Rainbow Over [GEOGRAPHIC_DATA] from the Walkway"
drag, startPoint x: 359, startPoint y: 131, endPoint x: 345, endPoint y: 130, distance: 14.0
click at [345, 130] on textarea at bounding box center [382, 141] width 82 height 88
drag, startPoint x: 398, startPoint y: 154, endPoint x: 403, endPoint y: 170, distance: 17.1
click at [403, 170] on textarea at bounding box center [382, 140] width 82 height 87
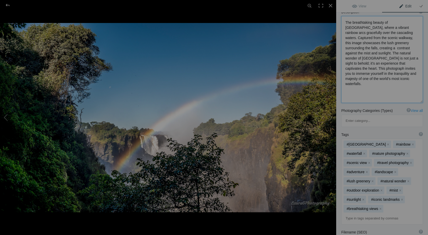
scroll to position [82, 0]
type textarea "The breathtaking beauty of [GEOGRAPHIC_DATA], where a vibrant rainbow arcs grac…"
click at [364, 151] on button "x" at bounding box center [364, 153] width 4 height 4
click at [412, 151] on button "x" at bounding box center [413, 153] width 4 height 4
click at [408, 160] on button "x" at bounding box center [409, 162] width 4 height 4
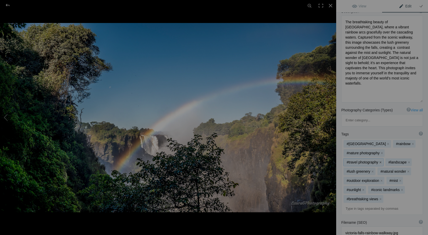
click at [380, 160] on button "x" at bounding box center [381, 162] width 4 height 4
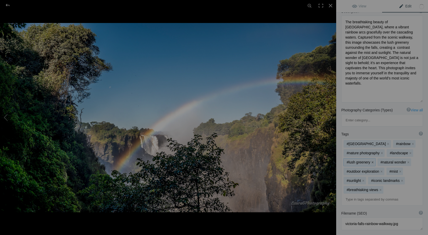
click at [372, 160] on button "x" at bounding box center [373, 162] width 4 height 4
click at [410, 151] on button "x" at bounding box center [411, 153] width 4 height 4
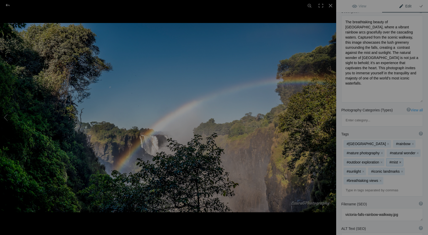
click at [400, 160] on button "x" at bounding box center [400, 162] width 4 height 4
click at [407, 160] on button "x" at bounding box center [406, 162] width 4 height 4
click at [382, 151] on button "x" at bounding box center [382, 153] width 4 height 4
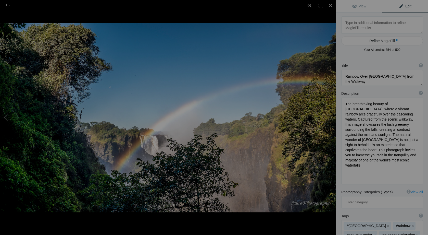
scroll to position [0, 0]
click at [330, 116] on button at bounding box center [317, 117] width 38 height 84
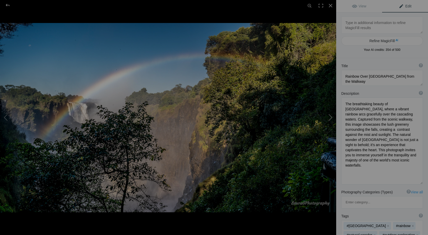
type textarea "[GEOGRAPHIC_DATA]"
type textarea "Victoria_Falls_NZ65262.jpg"
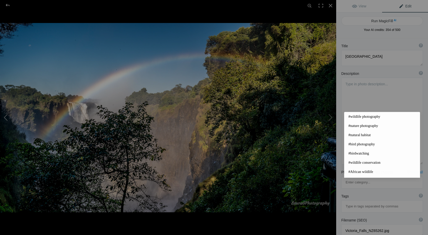
click at [7, 115] on button at bounding box center [19, 117] width 38 height 84
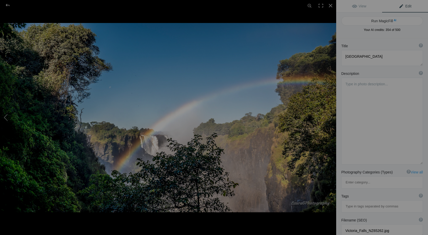
type textarea "Rainbow Over [GEOGRAPHIC_DATA] from the Walkway"
type textarea "The breathtaking beauty of [GEOGRAPHIC_DATA], where a vibrant rainbow arcs grac…"
type textarea "victoria-falls-rainbow-walkway.jpg"
type textarea "A vibrant rainbow over [GEOGRAPHIC_DATA], captured from the walkway, surrounded…"
type textarea "rainbow from the walkway along the falls"
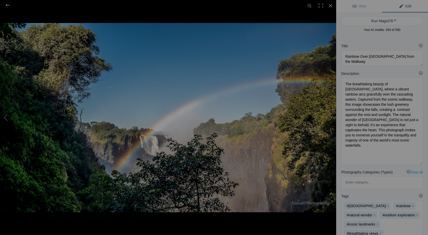
click at [333, 116] on button at bounding box center [317, 117] width 38 height 84
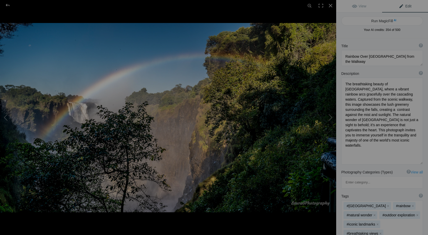
type textarea "[GEOGRAPHIC_DATA]"
type textarea "Victoria_Falls_NZ65262.jpg"
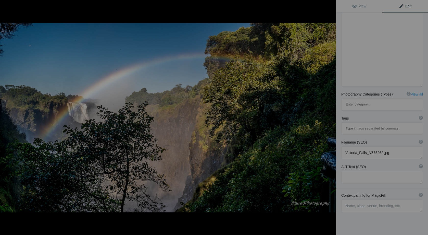
scroll to position [50, 0]
click at [354, 199] on textarea at bounding box center [382, 205] width 82 height 13
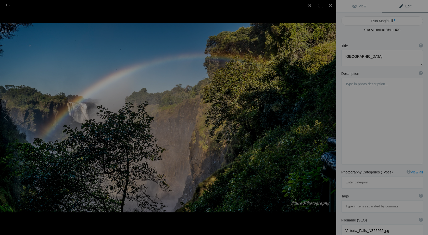
scroll to position [0, 0]
type textarea "rainbow from the walkway"
click at [381, 20] on button "Run MagicFill AI" at bounding box center [382, 20] width 82 height 9
type textarea "Stunning Rainbow Over [GEOGRAPHIC_DATA] from the Walkway"
type textarea "Experience the breathtaking beauty of [GEOGRAPHIC_DATA], where a vibrant rainbo…"
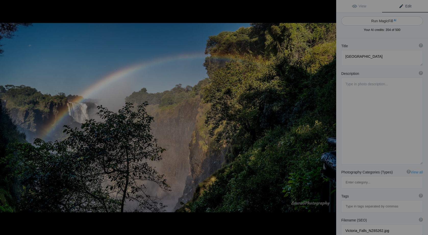
type textarea "victoria-falls-rainbow-walkway.jpg"
type textarea "A vibrant rainbow arches over [GEOGRAPHIC_DATA], surrounded by lush greenery, c…"
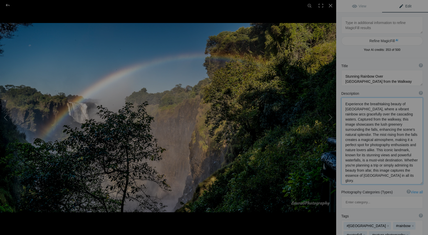
drag, startPoint x: 398, startPoint y: 109, endPoint x: 415, endPoint y: 109, distance: 16.8
click at [415, 109] on textarea at bounding box center [382, 140] width 82 height 87
click at [349, 115] on textarea at bounding box center [382, 140] width 82 height 86
drag, startPoint x: 372, startPoint y: 114, endPoint x: 344, endPoint y: 114, distance: 28.1
click at [344, 114] on textarea at bounding box center [382, 140] width 82 height 86
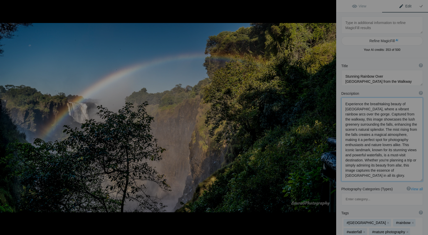
click at [344, 114] on textarea at bounding box center [382, 139] width 82 height 84
drag, startPoint x: 365, startPoint y: 104, endPoint x: 336, endPoint y: 104, distance: 28.3
click at [336, 104] on div "Description ? By adding more context around images, results can become much mor…" at bounding box center [382, 135] width 92 height 95
drag, startPoint x: 407, startPoint y: 115, endPoint x: 399, endPoint y: 116, distance: 8.2
click at [399, 116] on textarea at bounding box center [382, 138] width 82 height 83
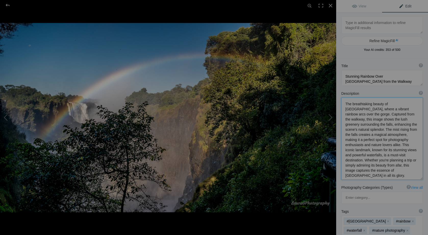
drag, startPoint x: 374, startPoint y: 115, endPoint x: 383, endPoint y: 124, distance: 12.8
click at [383, 124] on textarea at bounding box center [382, 138] width 82 height 82
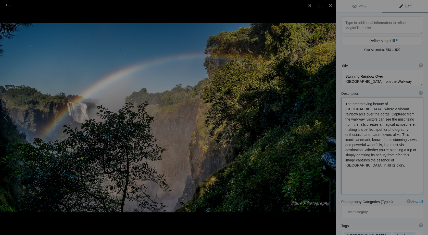
click at [375, 120] on textarea at bounding box center [382, 145] width 82 height 96
click at [364, 126] on textarea at bounding box center [382, 143] width 82 height 93
drag, startPoint x: 365, startPoint y: 124, endPoint x: 353, endPoint y: 135, distance: 16.1
click at [353, 135] on textarea at bounding box center [382, 143] width 82 height 92
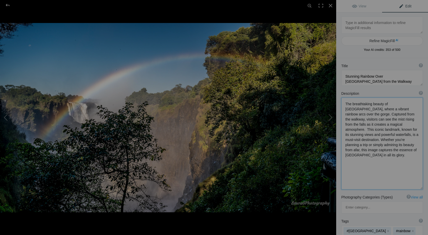
drag, startPoint x: 381, startPoint y: 135, endPoint x: 414, endPoint y: 139, distance: 33.9
click at [414, 139] on textarea at bounding box center [382, 143] width 82 height 92
click at [363, 140] on textarea at bounding box center [382, 142] width 82 height 90
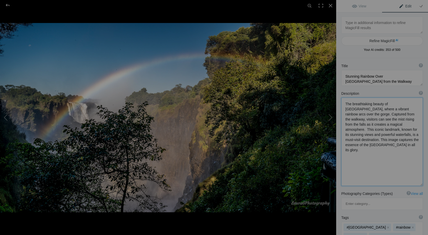
click at [388, 140] on textarea at bounding box center [382, 141] width 82 height 88
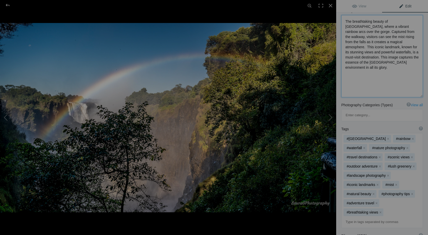
scroll to position [84, 0]
type textarea "The breathtaking beauty of [GEOGRAPHIC_DATA], where a vibrant rainbow arcs over…"
click at [365, 144] on button "x" at bounding box center [364, 146] width 4 height 4
click at [381, 144] on button "x" at bounding box center [382, 146] width 4 height 4
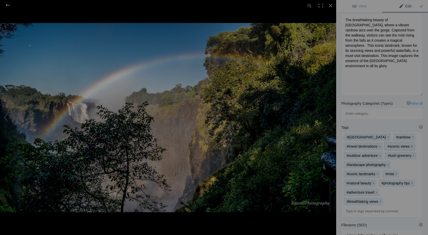
click at [411, 144] on button "x" at bounding box center [412, 146] width 4 height 4
click at [379, 154] on button "x" at bounding box center [380, 156] width 4 height 4
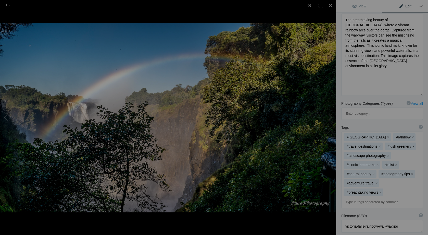
click at [413, 144] on button "x" at bounding box center [414, 146] width 4 height 4
click at [397, 163] on button "x" at bounding box center [397, 165] width 4 height 4
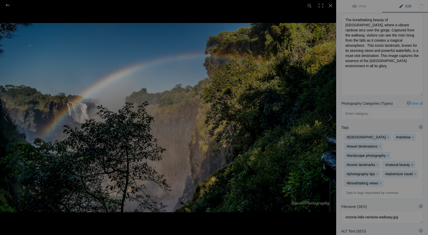
click at [412, 163] on button "x" at bounding box center [413, 165] width 4 height 4
click at [417, 163] on button "x" at bounding box center [416, 165] width 4 height 4
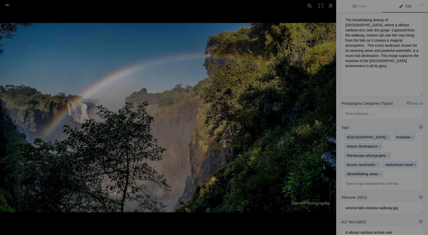
click at [414, 163] on button "x" at bounding box center [415, 165] width 4 height 4
click at [381, 172] on button "x" at bounding box center [381, 174] width 4 height 4
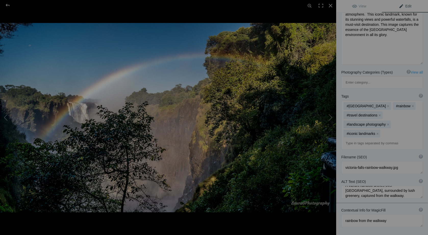
scroll to position [6, 0]
drag, startPoint x: 388, startPoint y: 167, endPoint x: 343, endPoint y: 168, distance: 45.2
click at [343, 185] on textarea at bounding box center [382, 191] width 82 height 13
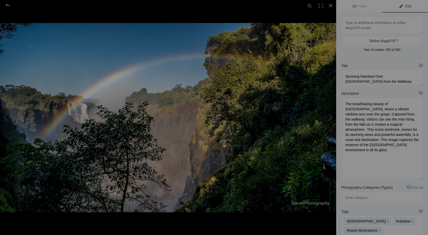
scroll to position [0, 0]
type textarea "A vibrant rainbow arches over [GEOGRAPHIC_DATA], captured from the walkway."
drag, startPoint x: 360, startPoint y: 77, endPoint x: 343, endPoint y: 77, distance: 17.6
click at [343, 77] on textarea at bounding box center [382, 78] width 82 height 16
click at [328, 116] on button at bounding box center [317, 117] width 38 height 84
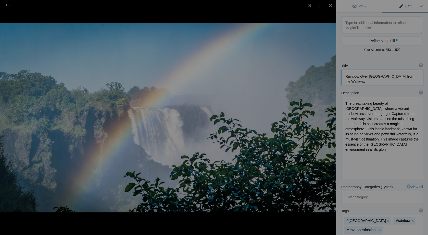
type textarea "[GEOGRAPHIC_DATA]"
type textarea "Victoria_Falls_NZ65264.jpg"
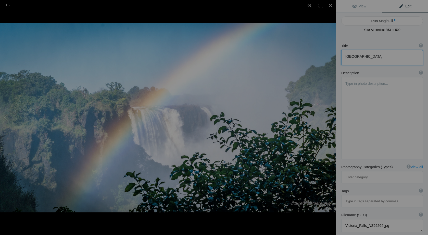
click at [331, 117] on button at bounding box center [317, 117] width 38 height 84
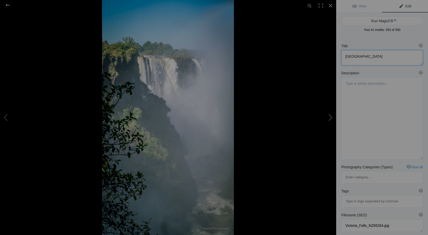
type textarea "[GEOGRAPHIC_DATA]"
type textarea "Victoria_Falls_NZ65267.jpg"
click at [5, 115] on button at bounding box center [19, 117] width 38 height 84
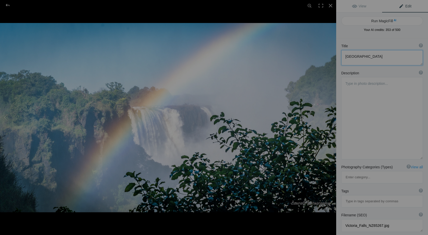
type textarea "[GEOGRAPHIC_DATA]"
type textarea "Victoria_Falls_NZ65264.jpg"
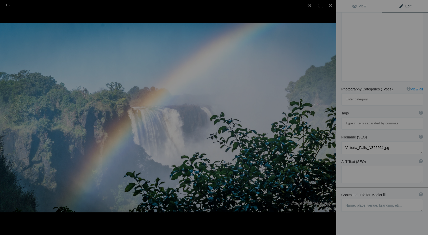
scroll to position [77, 0]
click at [346, 199] on textarea at bounding box center [382, 205] width 82 height 13
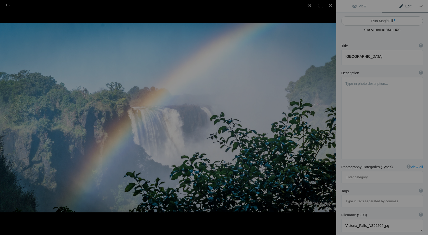
scroll to position [0, 0]
type textarea "The closer you get, the thicker the mist"
click at [378, 19] on button "Run MagicFill AI" at bounding box center [382, 20] width 82 height 9
type textarea "Breathtaking View of [GEOGRAPHIC_DATA] with Rainbow and Mist"
type textarea "Experience the stunning beauty of [GEOGRAPHIC_DATA], where the closer you get, …"
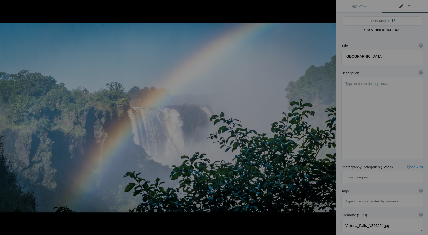
type textarea "victoria-falls-rainbow-mist.jpg"
type textarea "A vibrant rainbow over [GEOGRAPHIC_DATA], surrounded by mist and lush greenery,…"
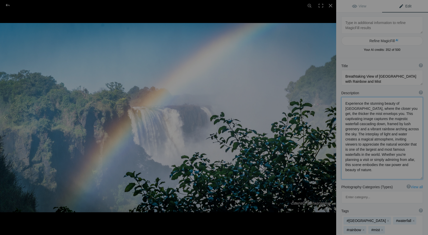
drag, startPoint x: 364, startPoint y: 104, endPoint x: 342, endPoint y: 104, distance: 21.7
click at [342, 105] on textarea at bounding box center [382, 138] width 82 height 82
drag, startPoint x: 365, startPoint y: 104, endPoint x: 352, endPoint y: 104, distance: 13.0
click at [352, 104] on textarea at bounding box center [382, 137] width 82 height 81
drag, startPoint x: 362, startPoint y: 114, endPoint x: 341, endPoint y: 115, distance: 21.4
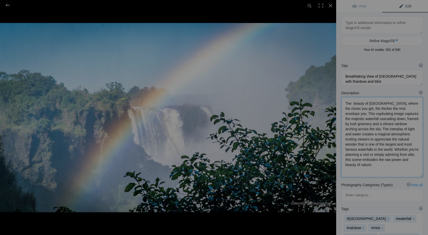
click at [341, 115] on div "Description ? By adding more context around images, results can become much mor…" at bounding box center [382, 134] width 92 height 92
drag, startPoint x: 388, startPoint y: 119, endPoint x: 415, endPoint y: 120, distance: 27.5
click at [415, 120] on textarea at bounding box center [382, 137] width 82 height 80
drag, startPoint x: 362, startPoint y: 144, endPoint x: 404, endPoint y: 157, distance: 44.3
click at [404, 157] on textarea at bounding box center [382, 136] width 82 height 79
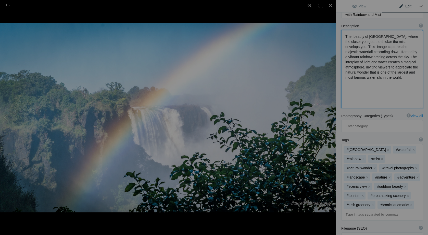
scroll to position [70, 0]
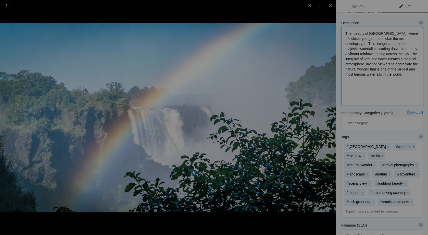
type textarea "The beauty of [GEOGRAPHIC_DATA], where the closer you get, the thicker the mist…"
click at [412, 145] on button "x" at bounding box center [414, 147] width 4 height 4
click at [359, 154] on button "x" at bounding box center [358, 156] width 4 height 4
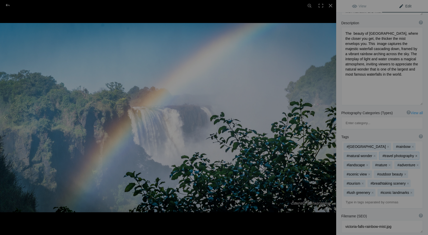
click at [415, 154] on button "x" at bounding box center [416, 156] width 4 height 4
click at [361, 163] on button "x" at bounding box center [361, 165] width 4 height 4
click at [367, 163] on button "x" at bounding box center [367, 165] width 4 height 4
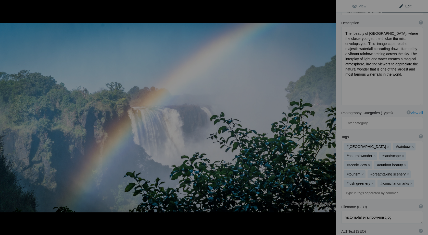
click at [369, 163] on button "x" at bounding box center [369, 165] width 4 height 4
click at [375, 163] on button "x" at bounding box center [375, 165] width 4 height 4
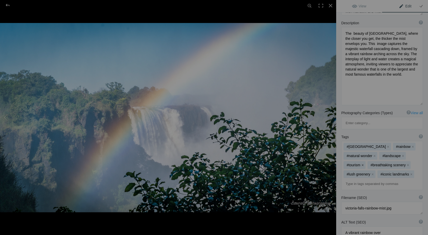
click at [364, 163] on button "x" at bounding box center [363, 165] width 4 height 4
click at [374, 172] on button "x" at bounding box center [373, 174] width 4 height 4
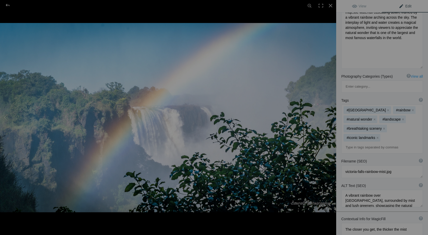
scroll to position [0, 0]
click at [330, 117] on button at bounding box center [317, 117] width 38 height 84
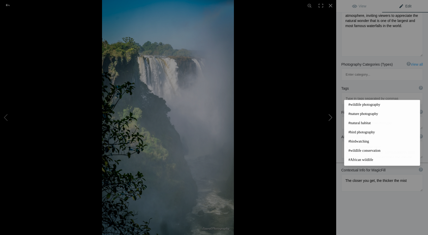
type textarea "[GEOGRAPHIC_DATA]"
type textarea "Victoria_Falls_NZ65267.jpg"
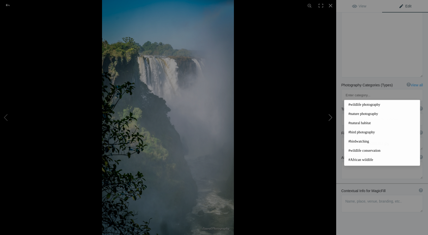
click at [330, 117] on button at bounding box center [317, 117] width 38 height 84
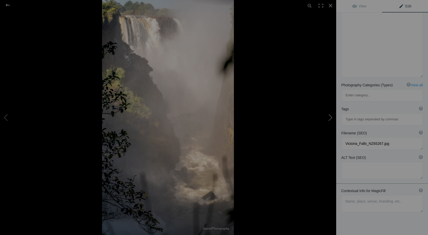
type textarea "[GEOGRAPHIC_DATA]"
type textarea "Victoria_Falls_NZ65268.jpg"
click at [330, 117] on button at bounding box center [317, 117] width 38 height 84
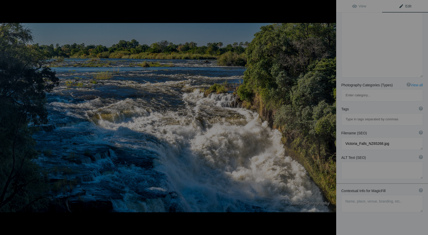
type textarea "[GEOGRAPHIC_DATA]"
type textarea "Victoria_Falls_NZ65274.jpg"
click at [351, 195] on textarea at bounding box center [382, 203] width 82 height 17
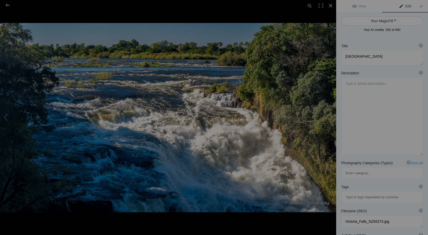
scroll to position [0, 0]
type textarea "focusing on a smaller cascade on the edge of the river"
click at [381, 20] on button "Run MagicFill AI" at bounding box center [382, 20] width 82 height 9
type textarea "Serene Cascade at [GEOGRAPHIC_DATA]: A Tranquil River Edge"
type textarea "Experience the beauty of a smaller cascade at [GEOGRAPHIC_DATA], where the rive…"
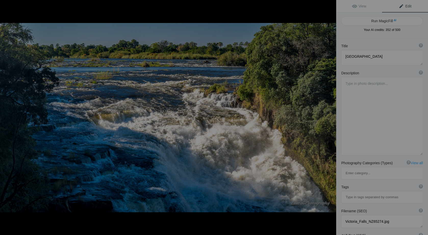
type textarea "serene-cascade-[GEOGRAPHIC_DATA]jpg"
type textarea "A smaller cascade at [GEOGRAPHIC_DATA], showcasing the river's flow over rocky …"
